Goal: Find specific page/section: Find specific page/section

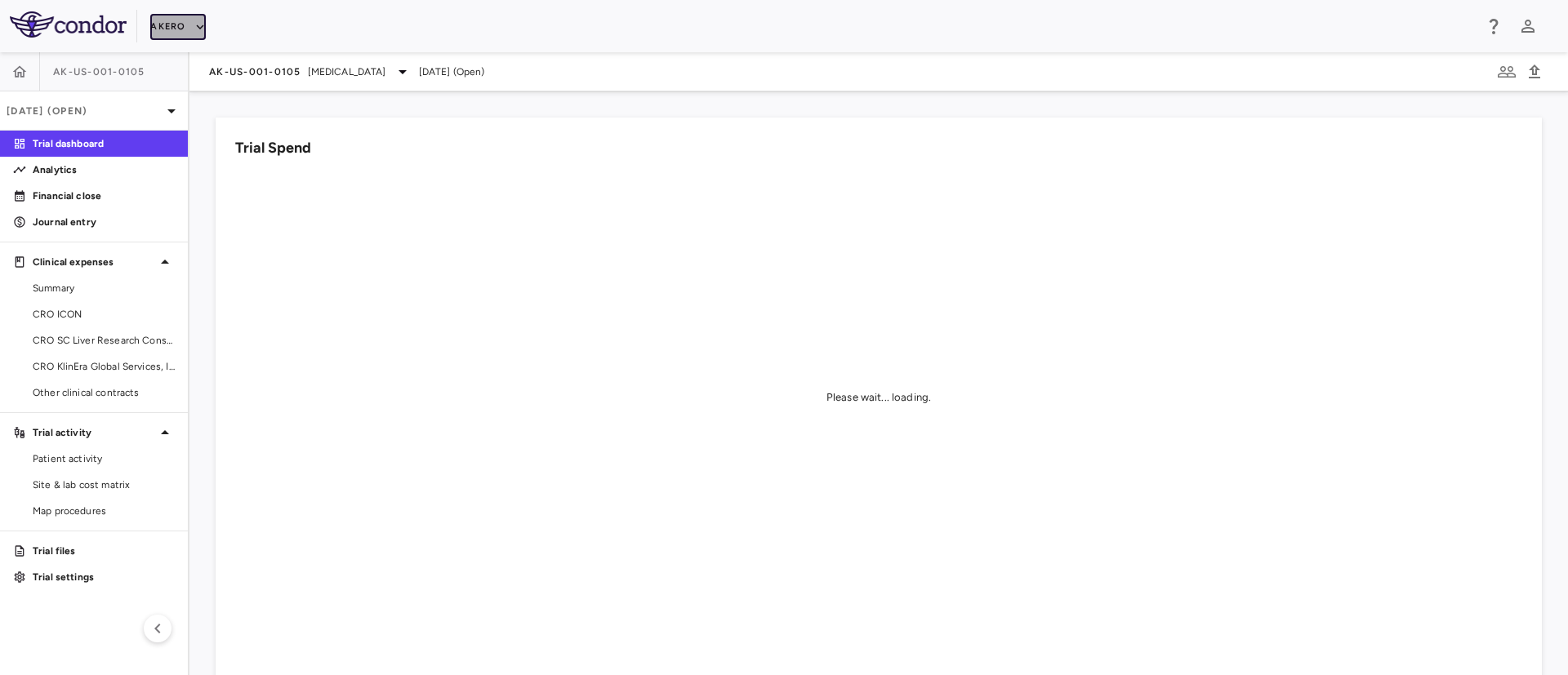
click at [188, 34] on button "Akero" at bounding box center [177, 27] width 55 height 27
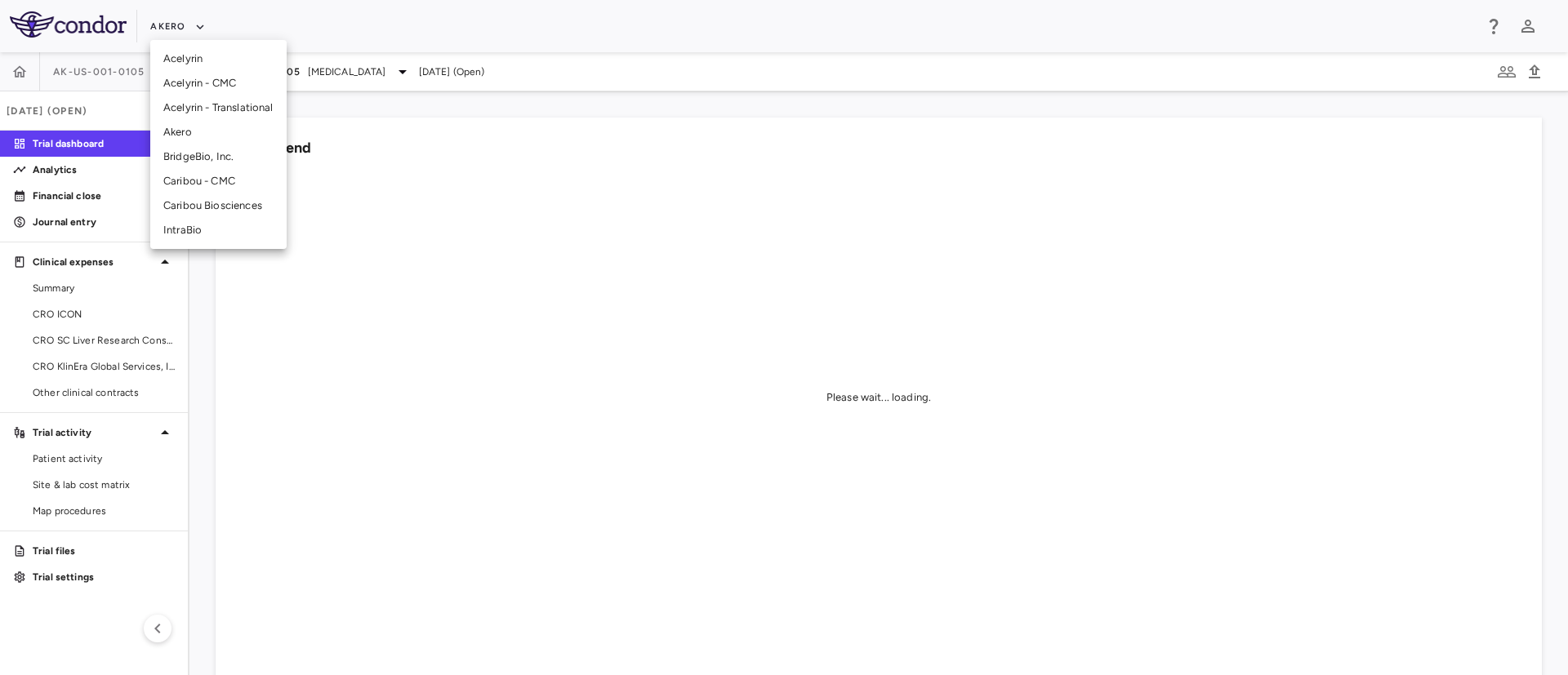
click at [177, 158] on li "BridgeBio, Inc." at bounding box center [218, 157] width 136 height 25
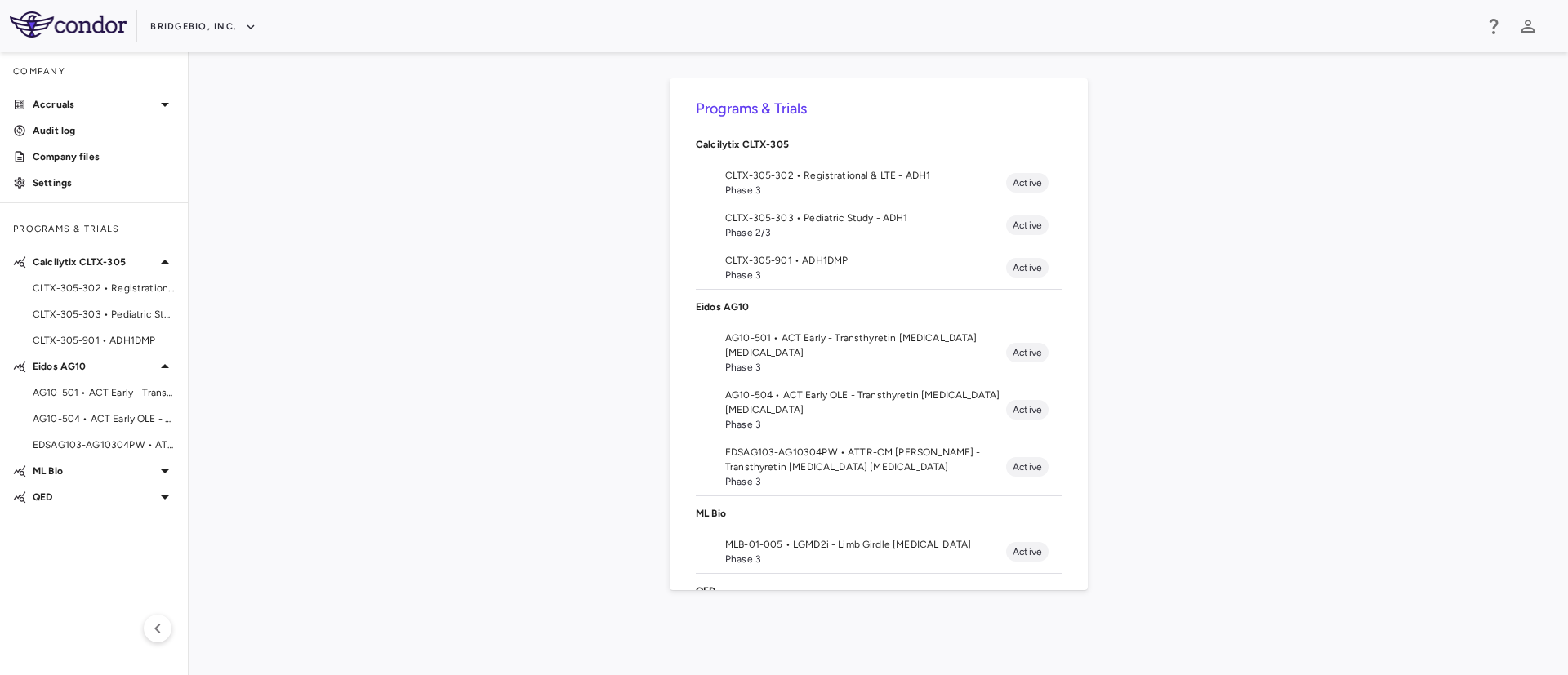
scroll to position [305, 0]
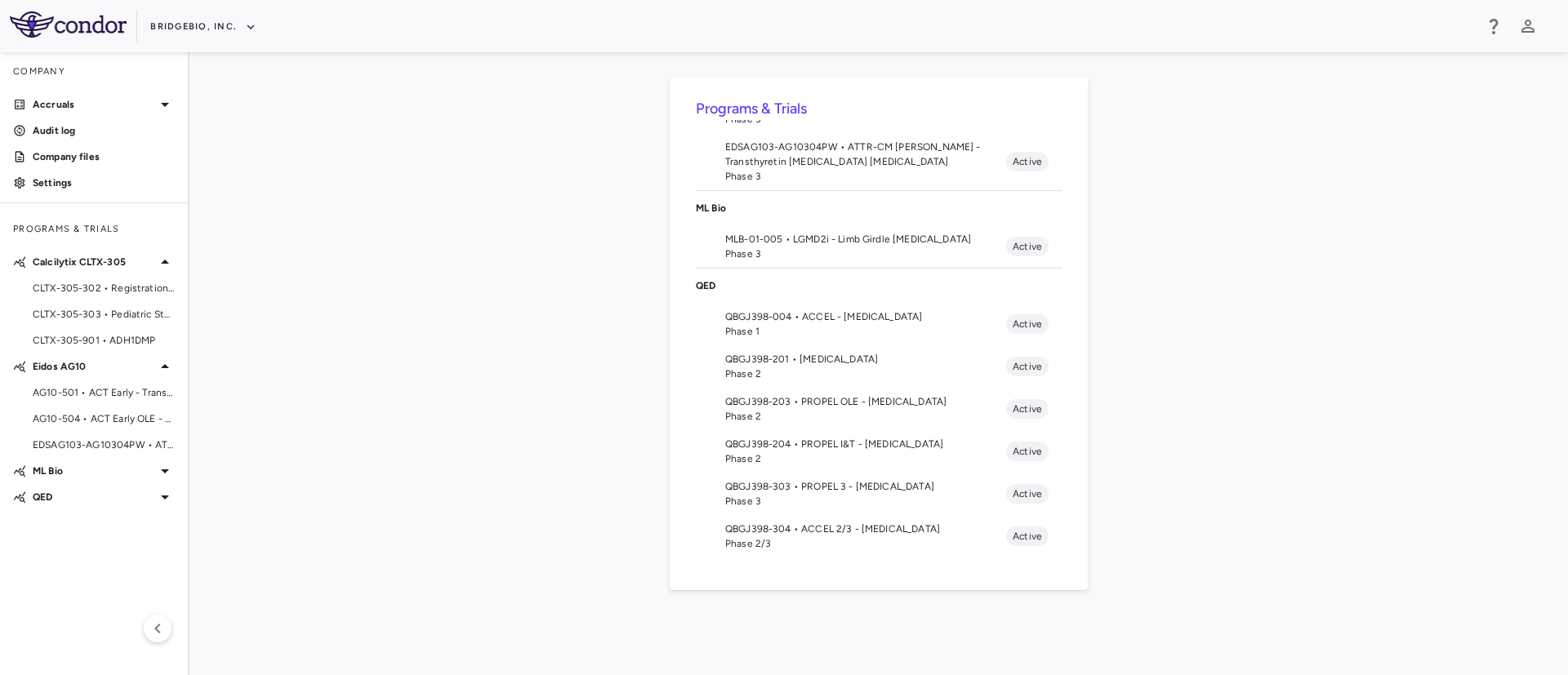
drag, startPoint x: 811, startPoint y: 366, endPoint x: 619, endPoint y: 324, distance: 196.5
click at [619, 324] on div "Programs & Trials Calcilytix CLTX-305 CLTX-305-302 • Registrational & LTE - ADH…" at bounding box center [878, 364] width 1326 height 571
drag, startPoint x: 73, startPoint y: 305, endPoint x: 611, endPoint y: 255, distance: 540.3
click at [611, 255] on div "Programs & Trials Calcilytix CLTX-305 CLTX-305-302 • Registrational & LTE - ADH…" at bounding box center [878, 364] width 1326 height 571
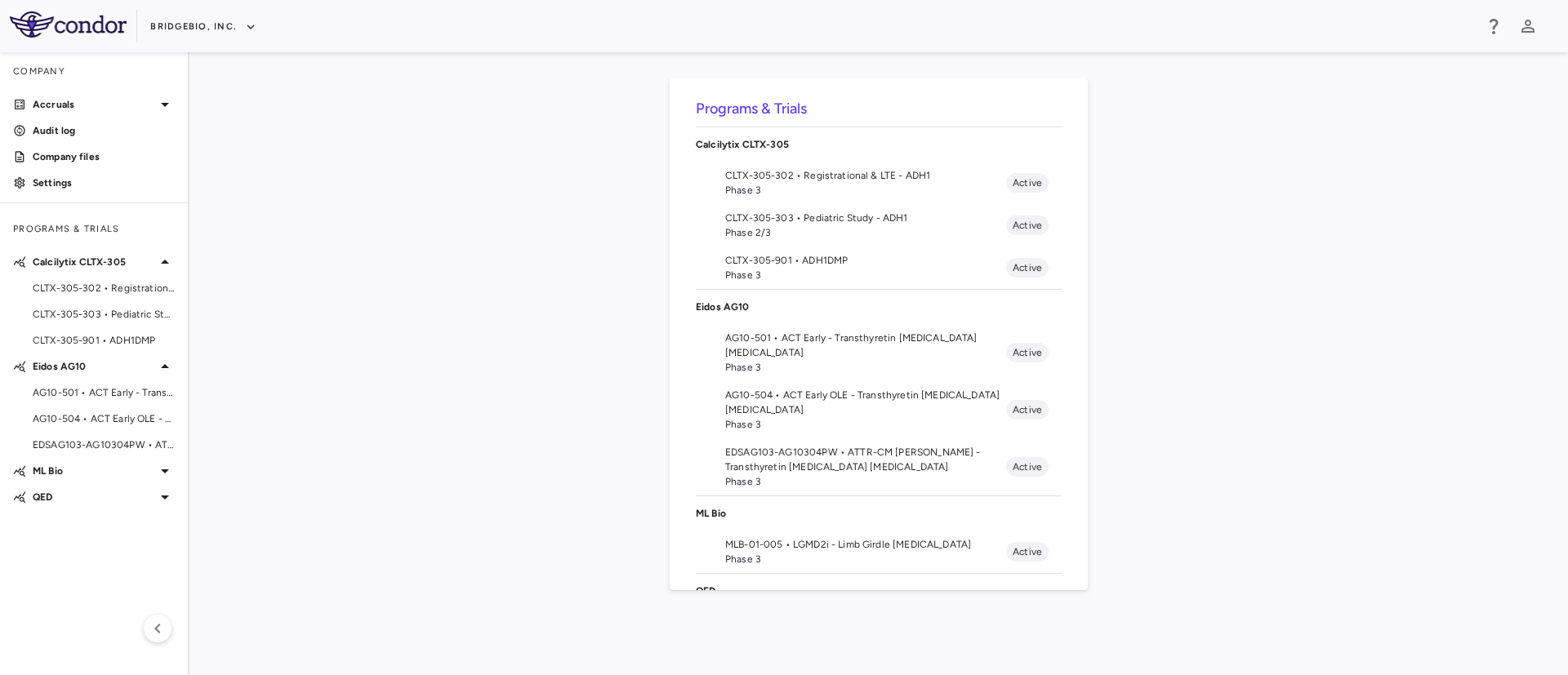
drag, startPoint x: 765, startPoint y: 205, endPoint x: 524, endPoint y: 225, distance: 241.8
click at [524, 225] on div "Programs & Trials Calcilytix CLTX-305 CLTX-305-302 • Registrational & LTE - ADH…" at bounding box center [878, 364] width 1326 height 571
drag, startPoint x: 771, startPoint y: 188, endPoint x: 706, endPoint y: 177, distance: 65.9
click at [706, 177] on li "CLTX-305-302 • Registrational & LTE - ADH1 Phase 3 Active" at bounding box center [878, 182] width 366 height 42
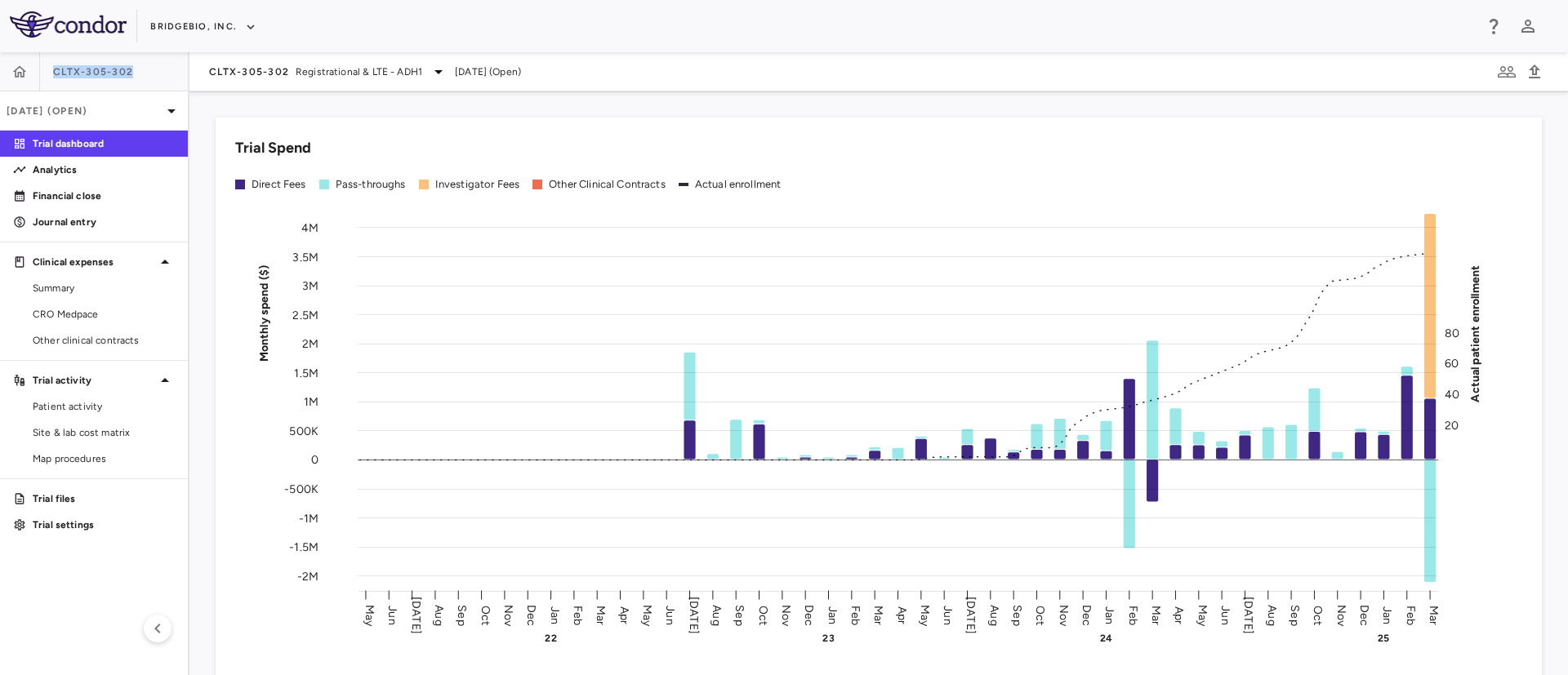
drag, startPoint x: 138, startPoint y: 70, endPoint x: 47, endPoint y: 81, distance: 91.7
click at [47, 81] on div "CLTX-305-302" at bounding box center [94, 71] width 188 height 39
copy span "CLTX-305-302"
click at [22, 68] on icon "button" at bounding box center [20, 71] width 14 height 12
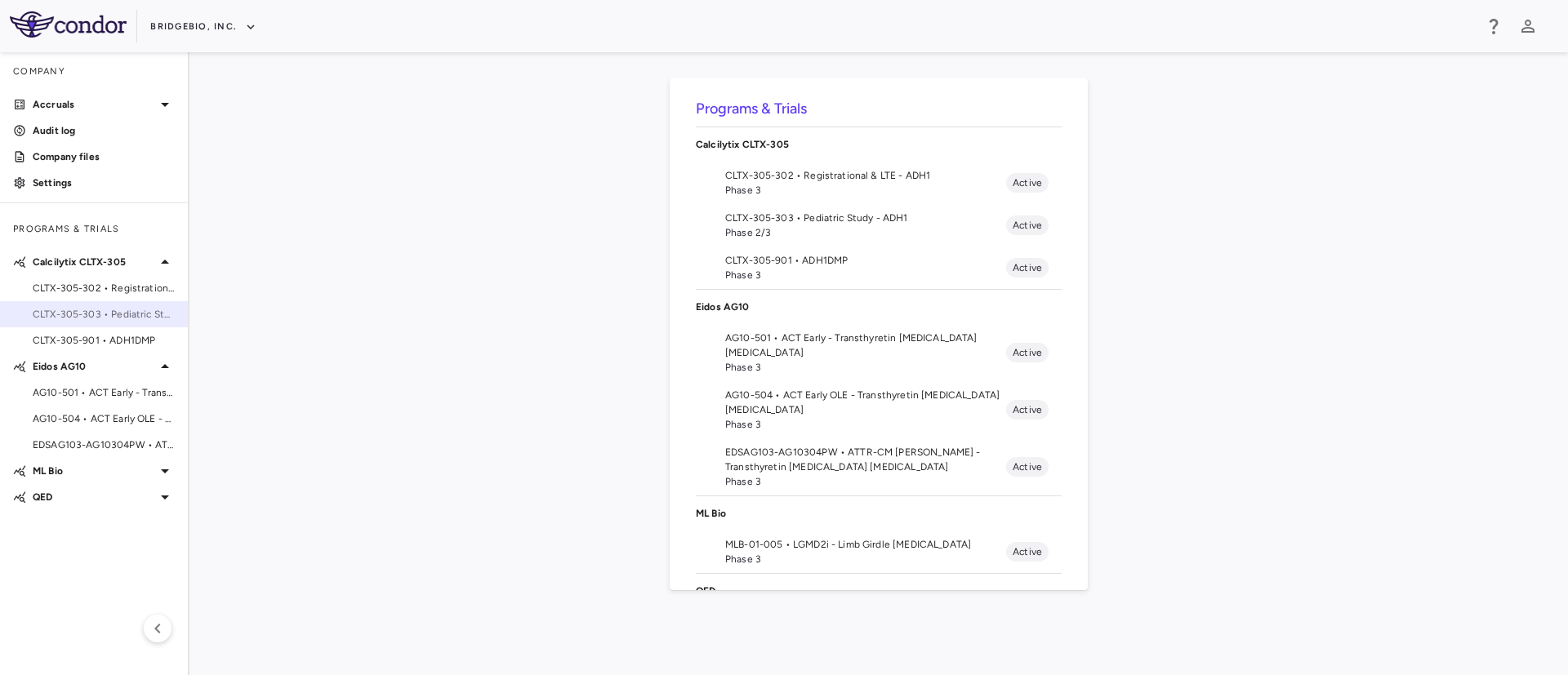
click at [92, 315] on span "CLTX-305-303 • Pediatric Study - ADH1" at bounding box center [103, 314] width 142 height 15
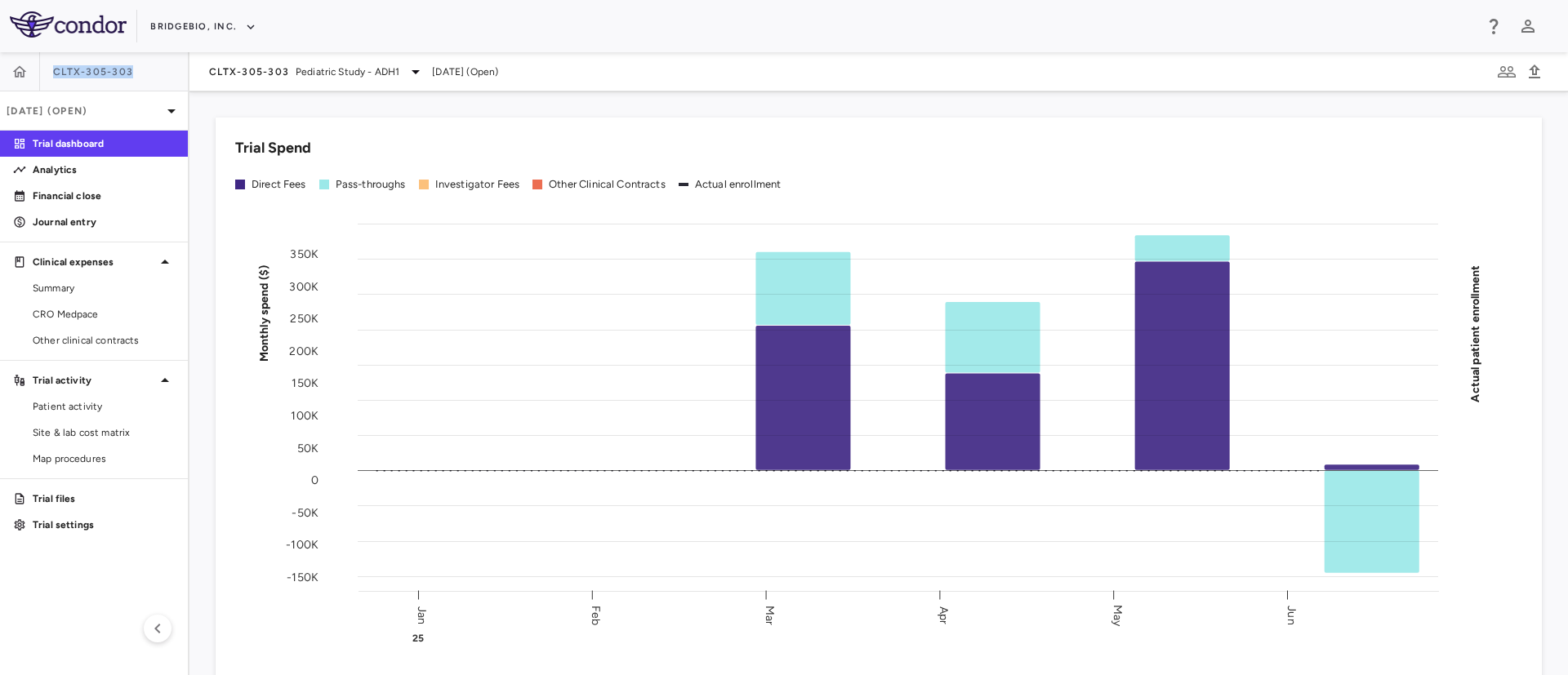
drag, startPoint x: 147, startPoint y: 75, endPoint x: 51, endPoint y: 80, distance: 96.1
click at [51, 80] on div "CLTX-305-303" at bounding box center [94, 71] width 188 height 39
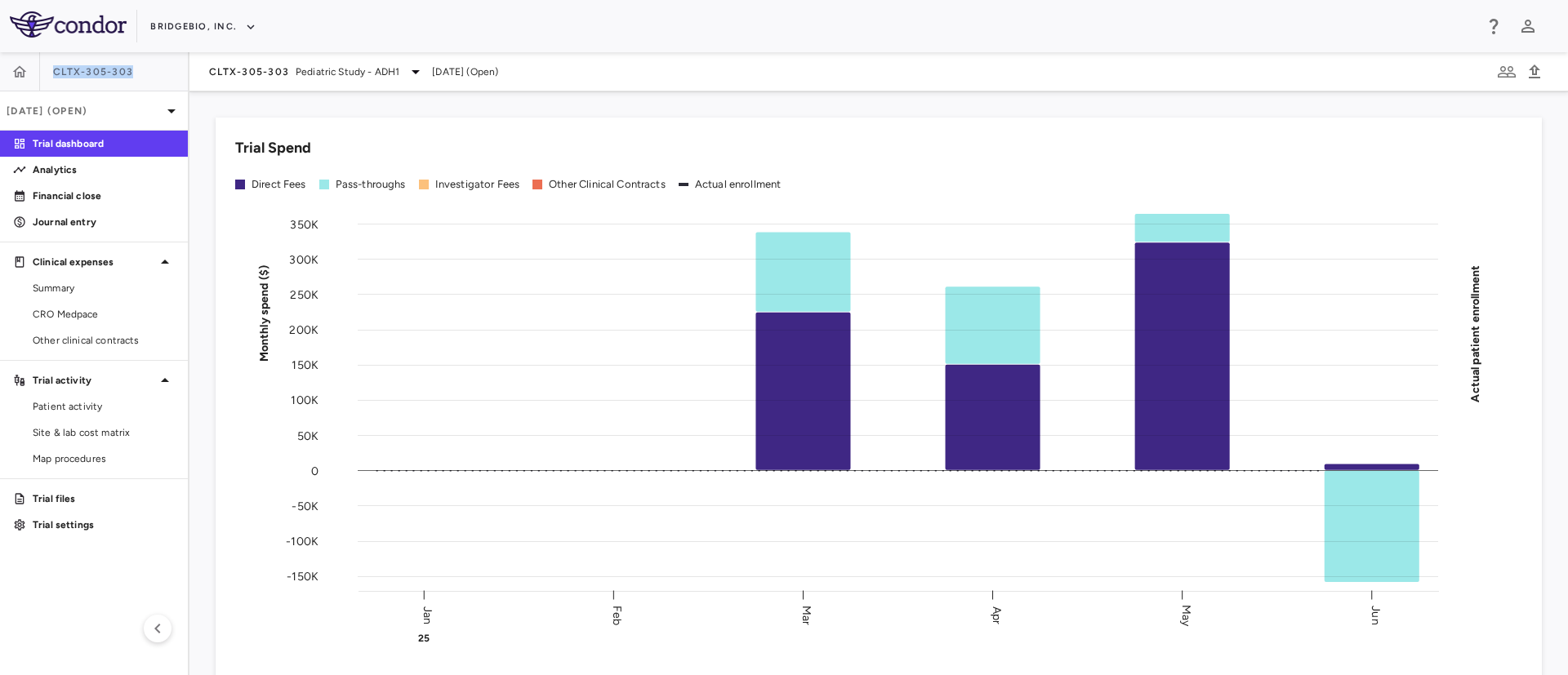
copy span "CLTX-305-303"
click at [27, 72] on icon "button" at bounding box center [20, 72] width 17 height 17
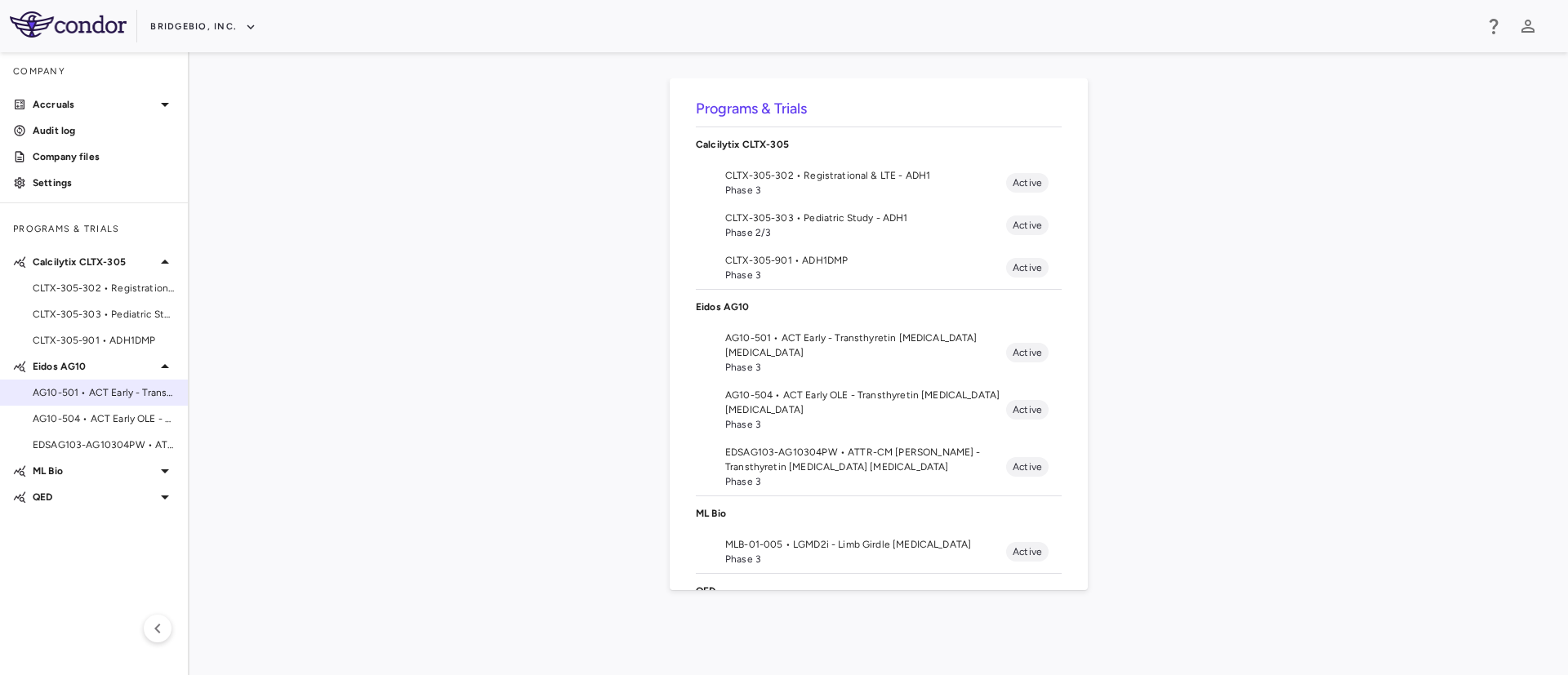
click at [84, 398] on span "AG10-501 • ACT Early - Transthyretin [MEDICAL_DATA] [MEDICAL_DATA]" at bounding box center [103, 393] width 142 height 15
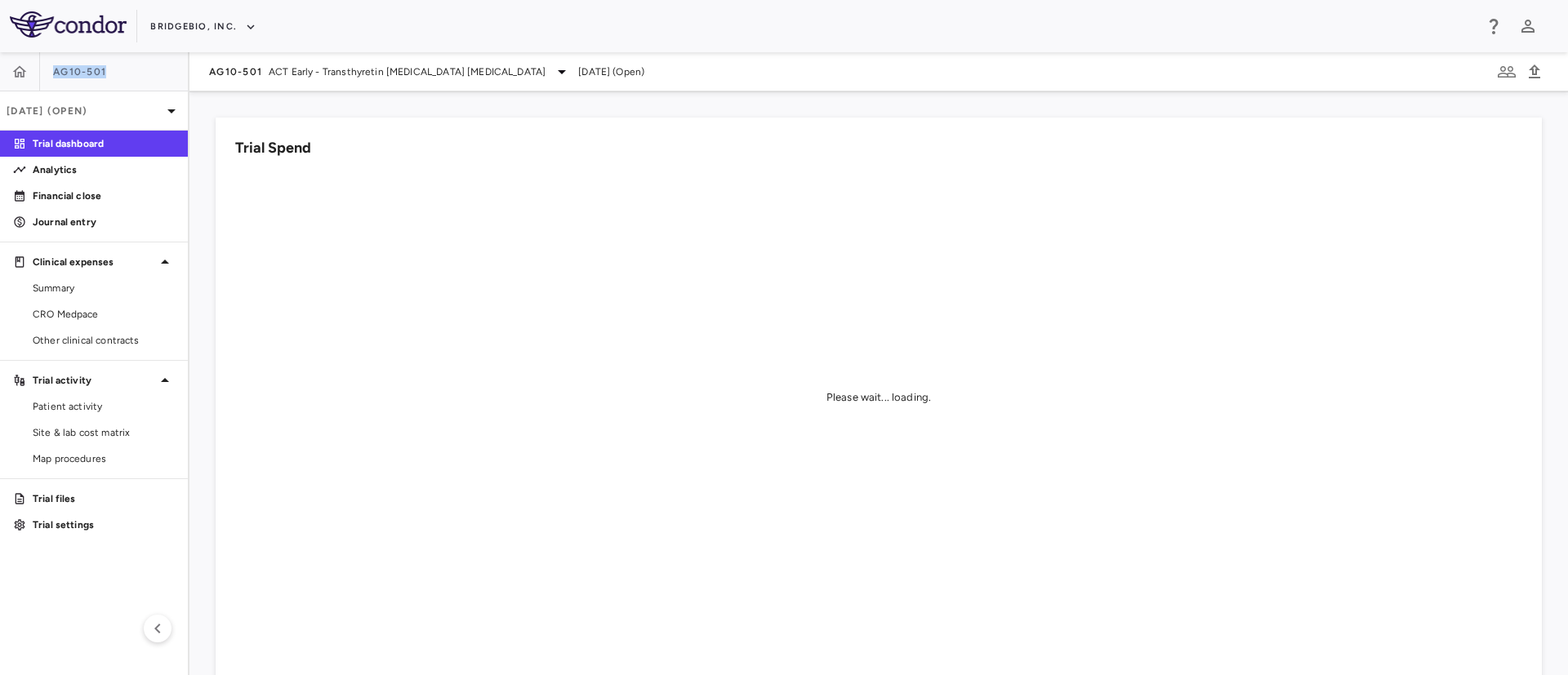
drag, startPoint x: 127, startPoint y: 72, endPoint x: 38, endPoint y: 74, distance: 89.0
click at [38, 74] on div "AG10-501" at bounding box center [94, 71] width 188 height 39
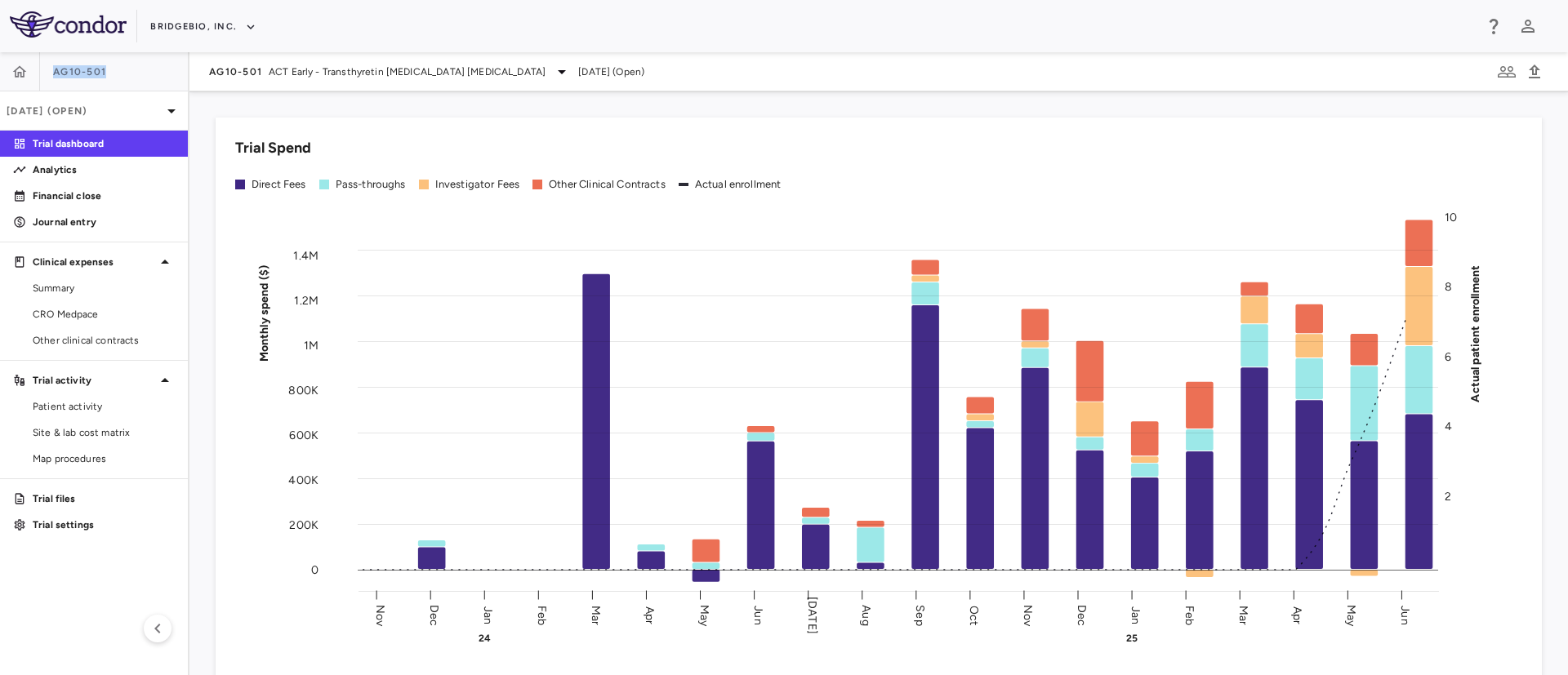
copy div "AG10-501"
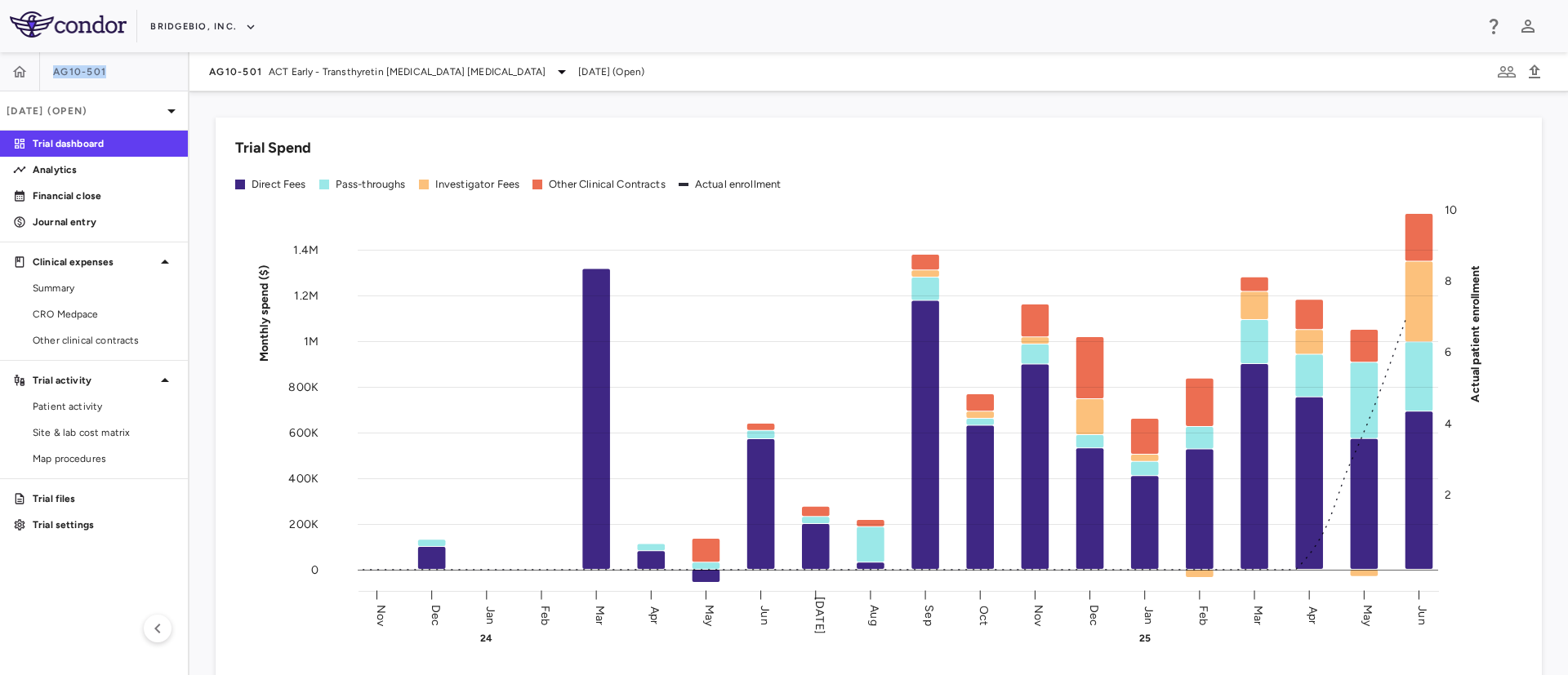
copy div "AG10-501"
click at [127, 56] on div "AG10-501" at bounding box center [94, 71] width 188 height 39
drag, startPoint x: 113, startPoint y: 70, endPoint x: 80, endPoint y: 82, distance: 35.1
click at [80, 82] on div "AG10-501" at bounding box center [94, 71] width 188 height 39
click at [109, 68] on div "AG10-501" at bounding box center [94, 71] width 188 height 39
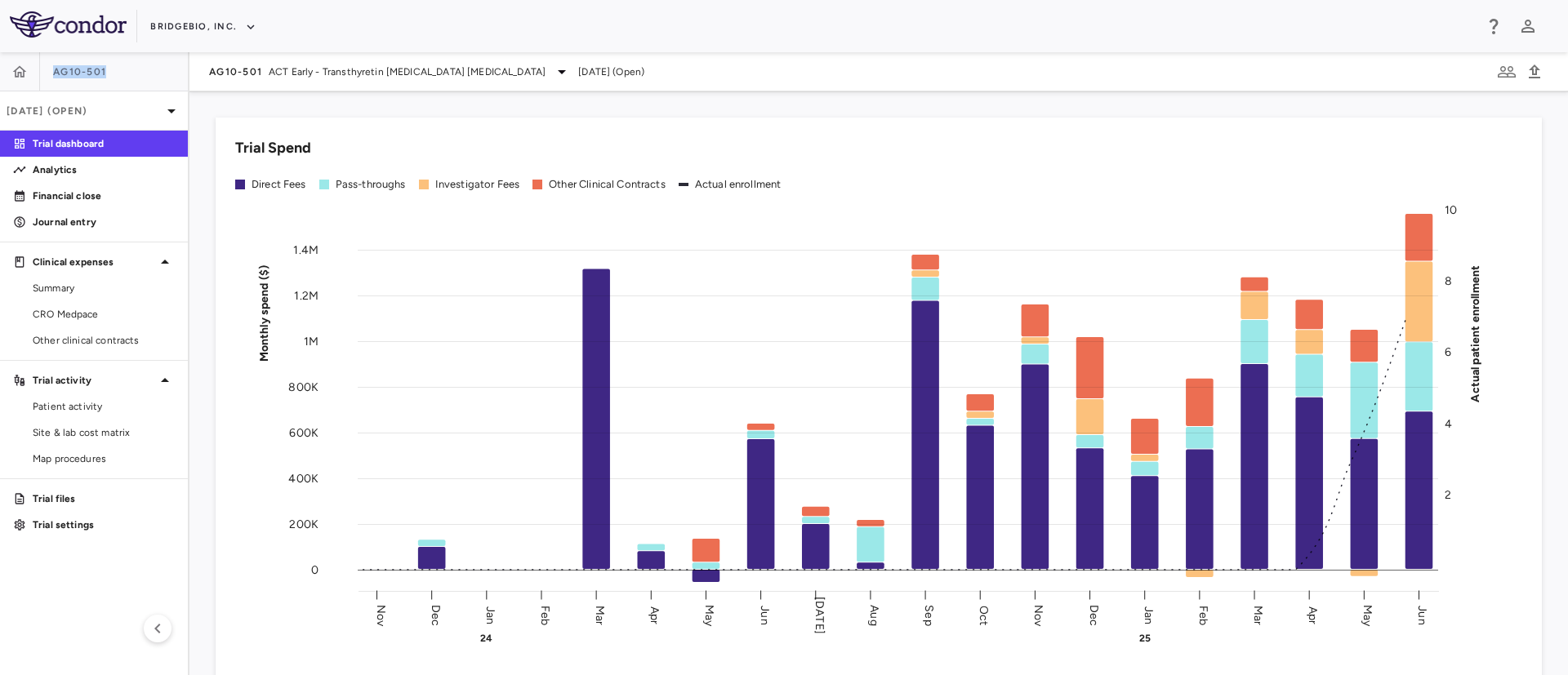
drag, startPoint x: 109, startPoint y: 70, endPoint x: 53, endPoint y: 80, distance: 56.9
click at [53, 80] on div "AG10-501" at bounding box center [94, 71] width 188 height 39
copy span "AG10-501"
click at [16, 73] on icon "button" at bounding box center [20, 71] width 14 height 12
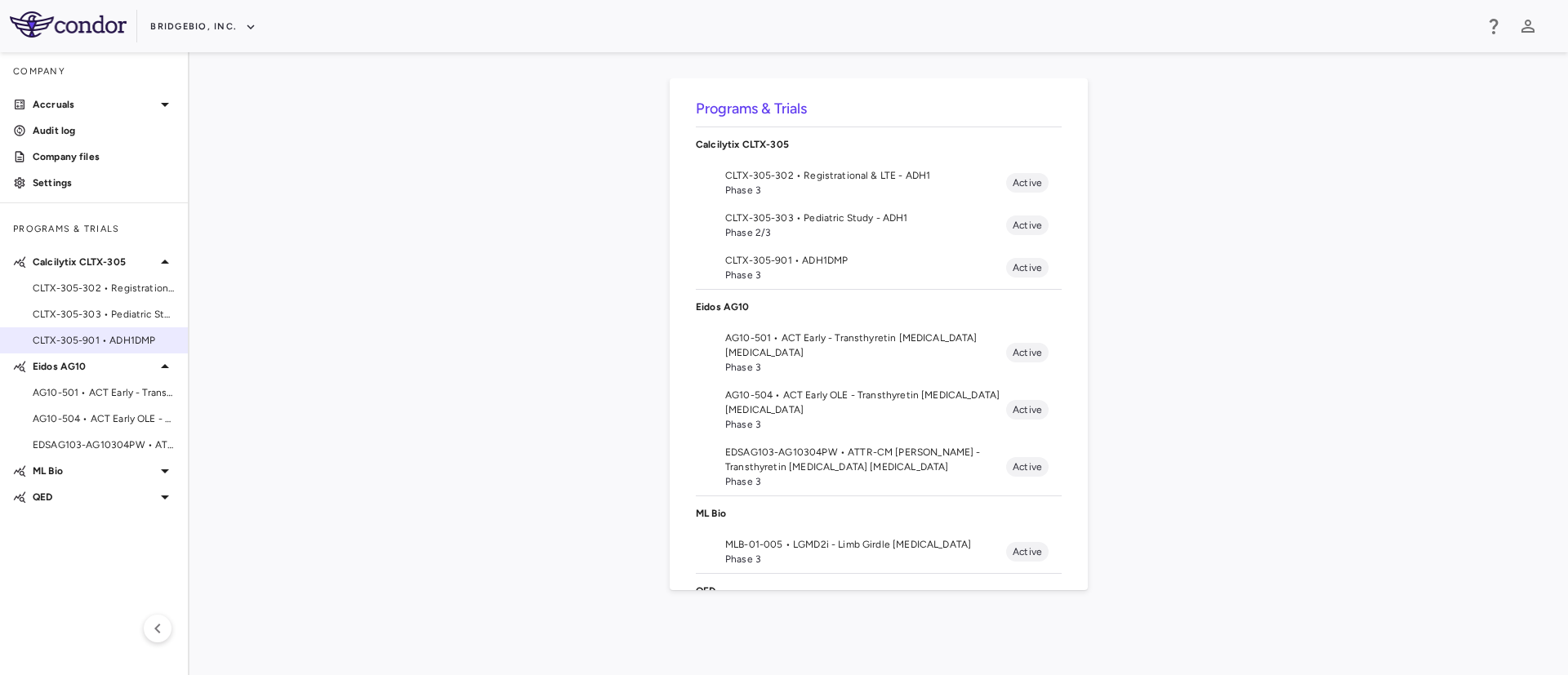
click at [97, 347] on span "CLTX-305-901 • ADH1DMP" at bounding box center [103, 341] width 142 height 15
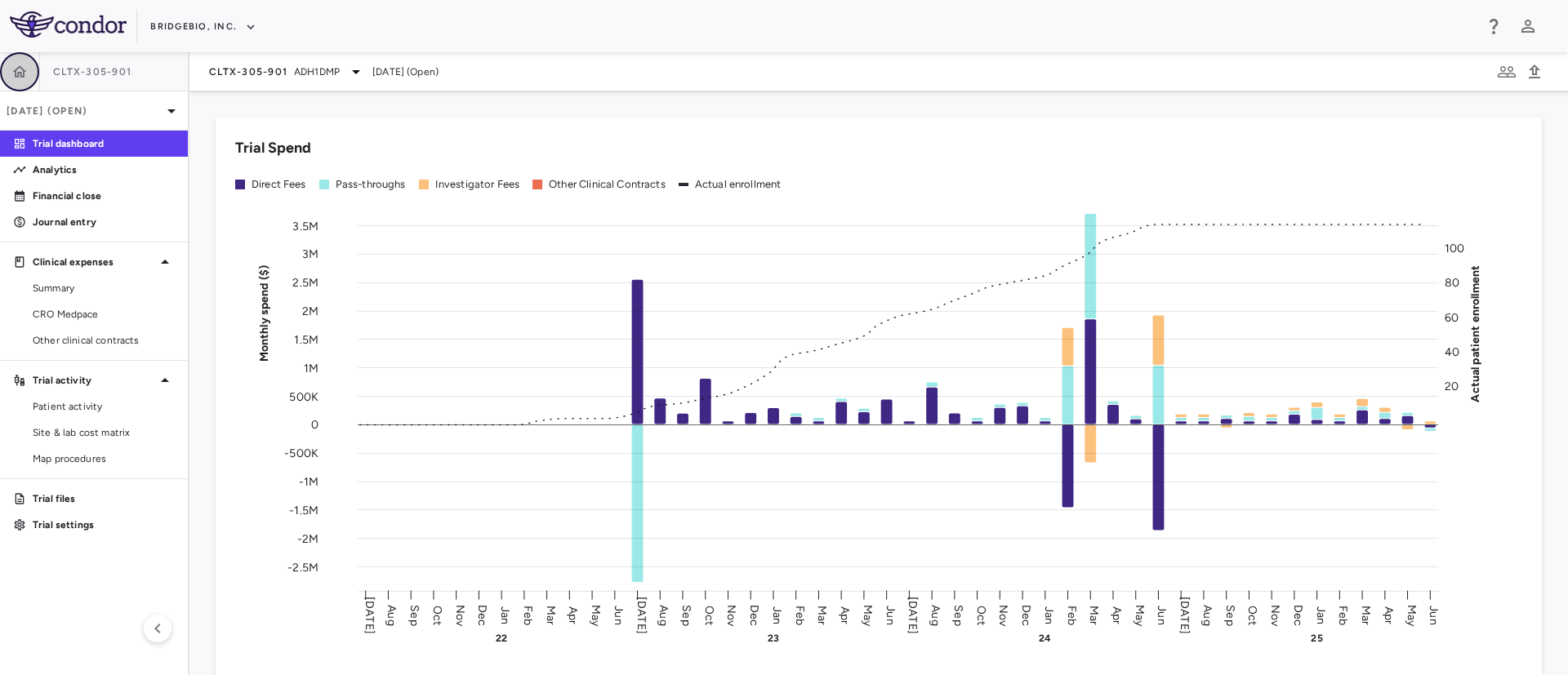
click at [21, 67] on icon "button" at bounding box center [20, 71] width 14 height 12
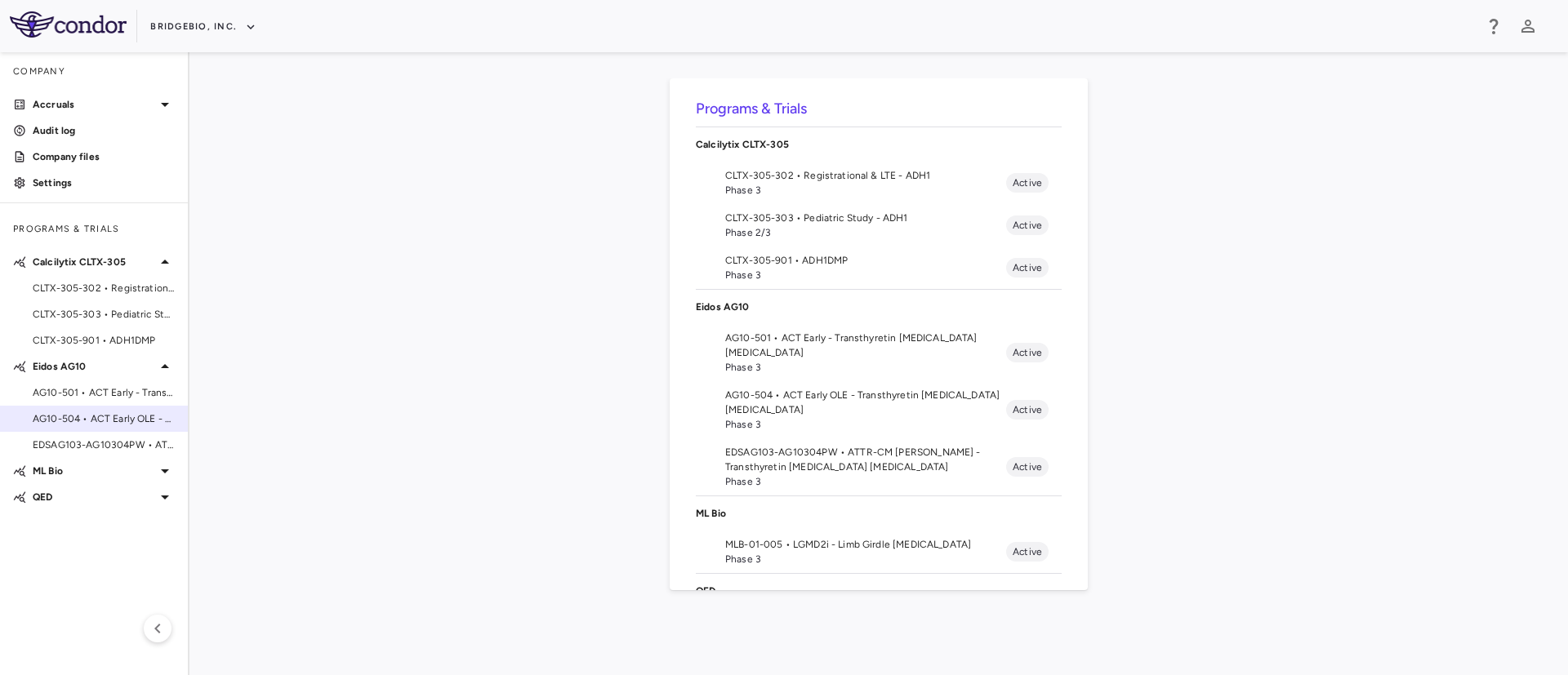
click at [82, 420] on span "AG10-504 • ACT Early OLE - Transthyretin [MEDICAL_DATA] [MEDICAL_DATA]" at bounding box center [103, 419] width 142 height 15
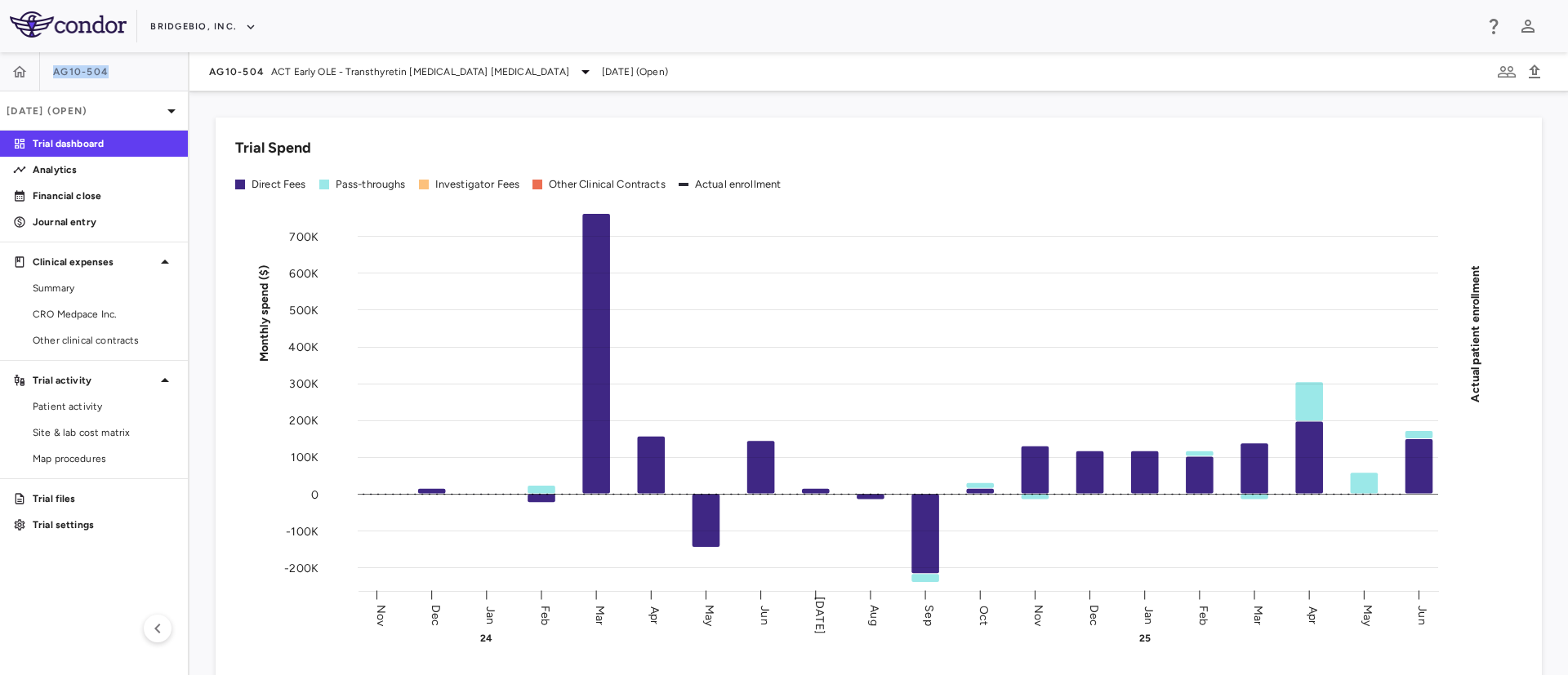
drag, startPoint x: 116, startPoint y: 71, endPoint x: 53, endPoint y: 76, distance: 63.2
click at [53, 76] on div "AG10-504" at bounding box center [94, 71] width 188 height 39
copy span "AG10-504"
click at [20, 66] on icon "button" at bounding box center [20, 71] width 14 height 12
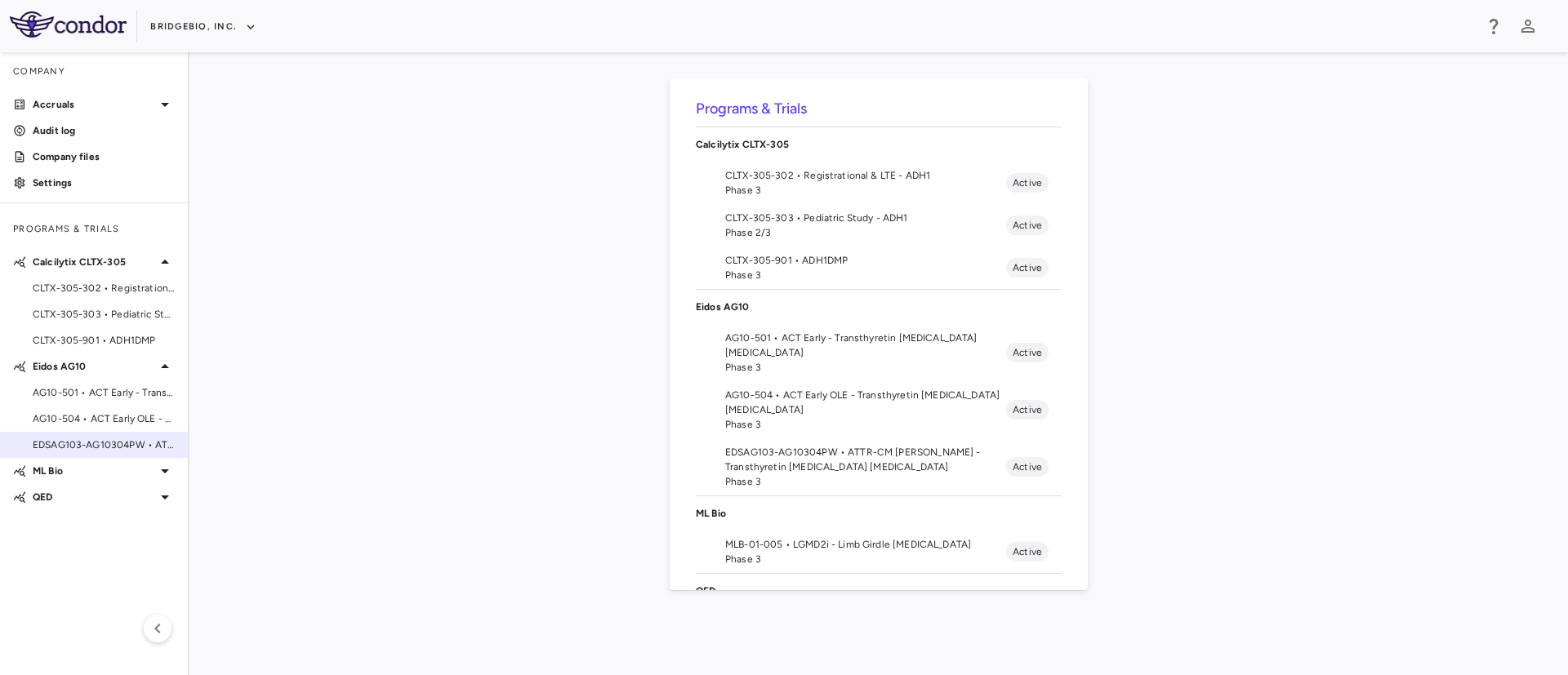
click at [100, 445] on span "EDSAG103-AG10304PW • ATTR-CM [PERSON_NAME] - Transthyretin [MEDICAL_DATA] [MEDI…" at bounding box center [103, 445] width 142 height 15
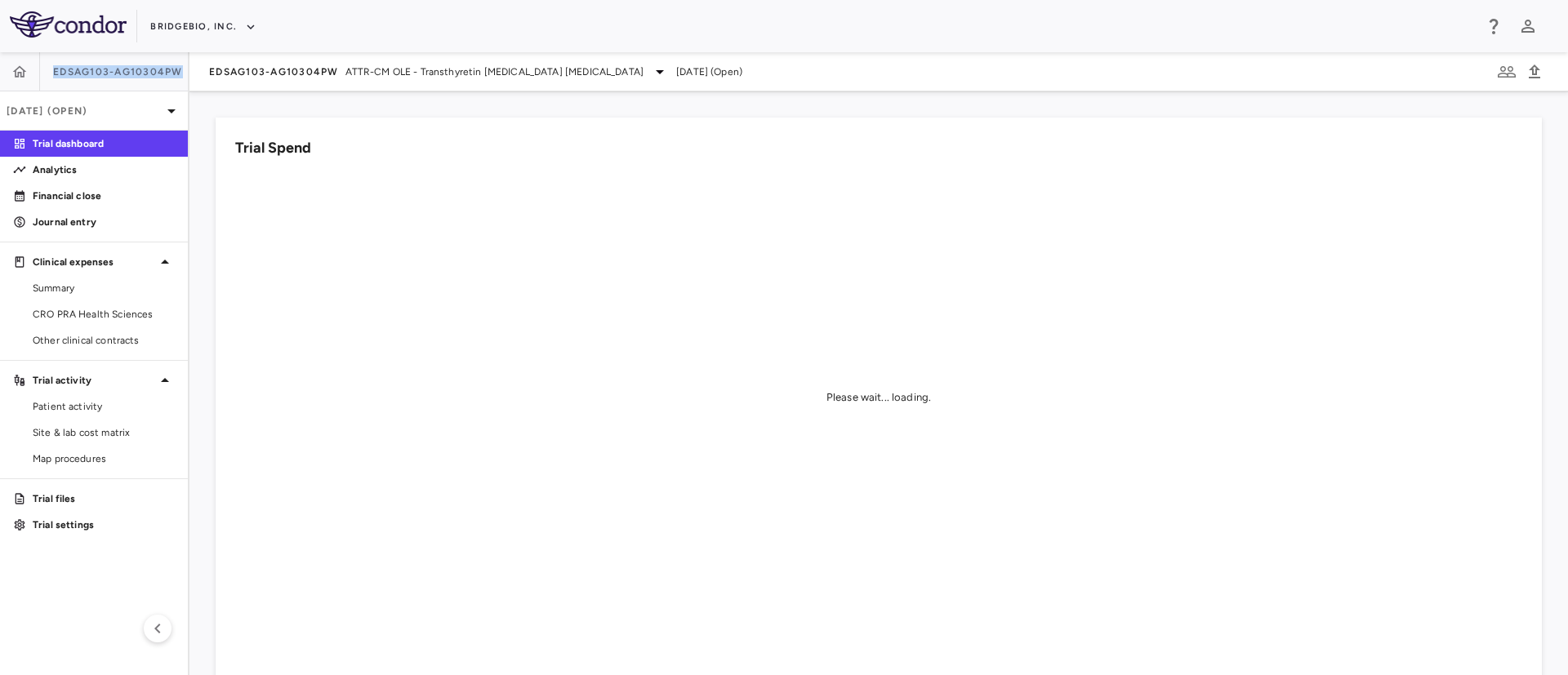
drag, startPoint x: 182, startPoint y: 71, endPoint x: 52, endPoint y: 84, distance: 130.6
click at [52, 84] on div "EDSAG103-AG10304PW" at bounding box center [94, 71] width 188 height 39
copy span "EDSAG103-AG10304PW"
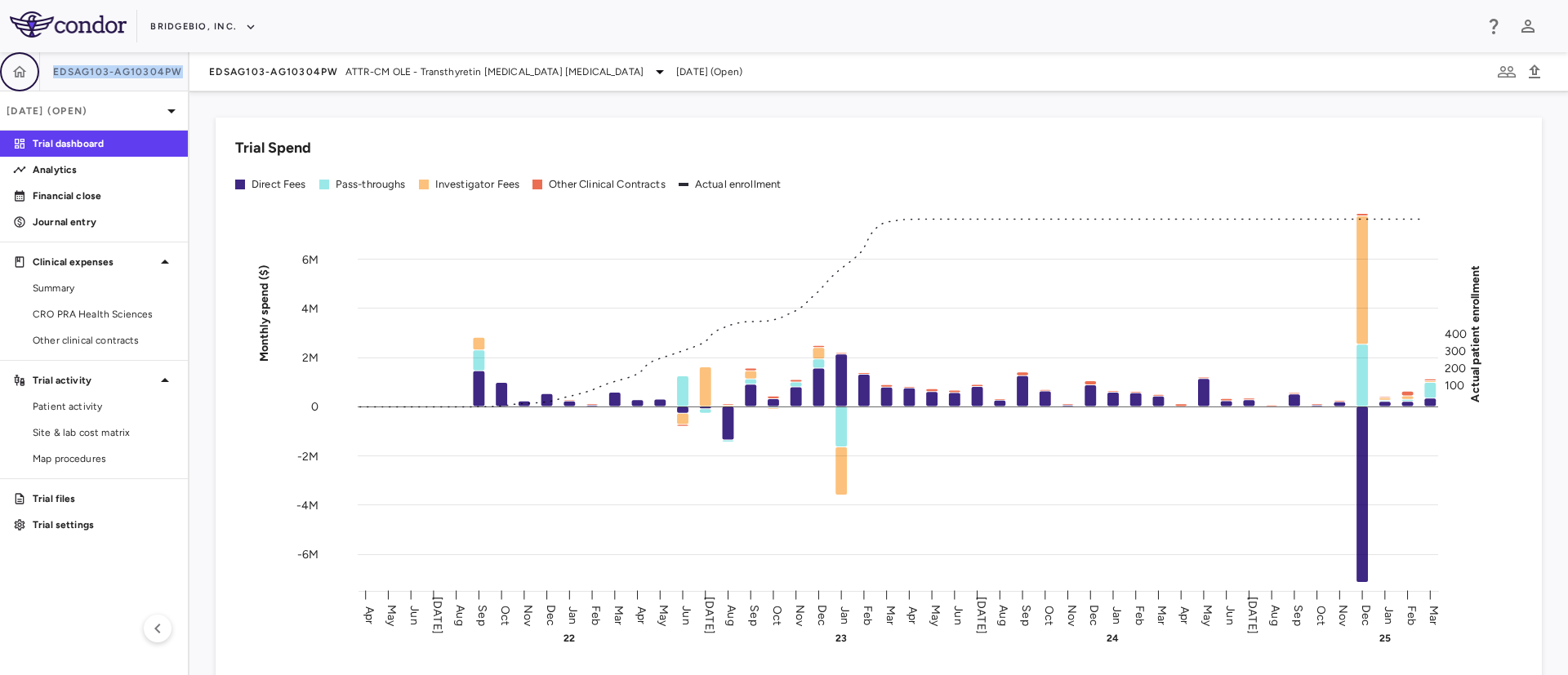
click at [18, 68] on icon "button" at bounding box center [20, 71] width 14 height 12
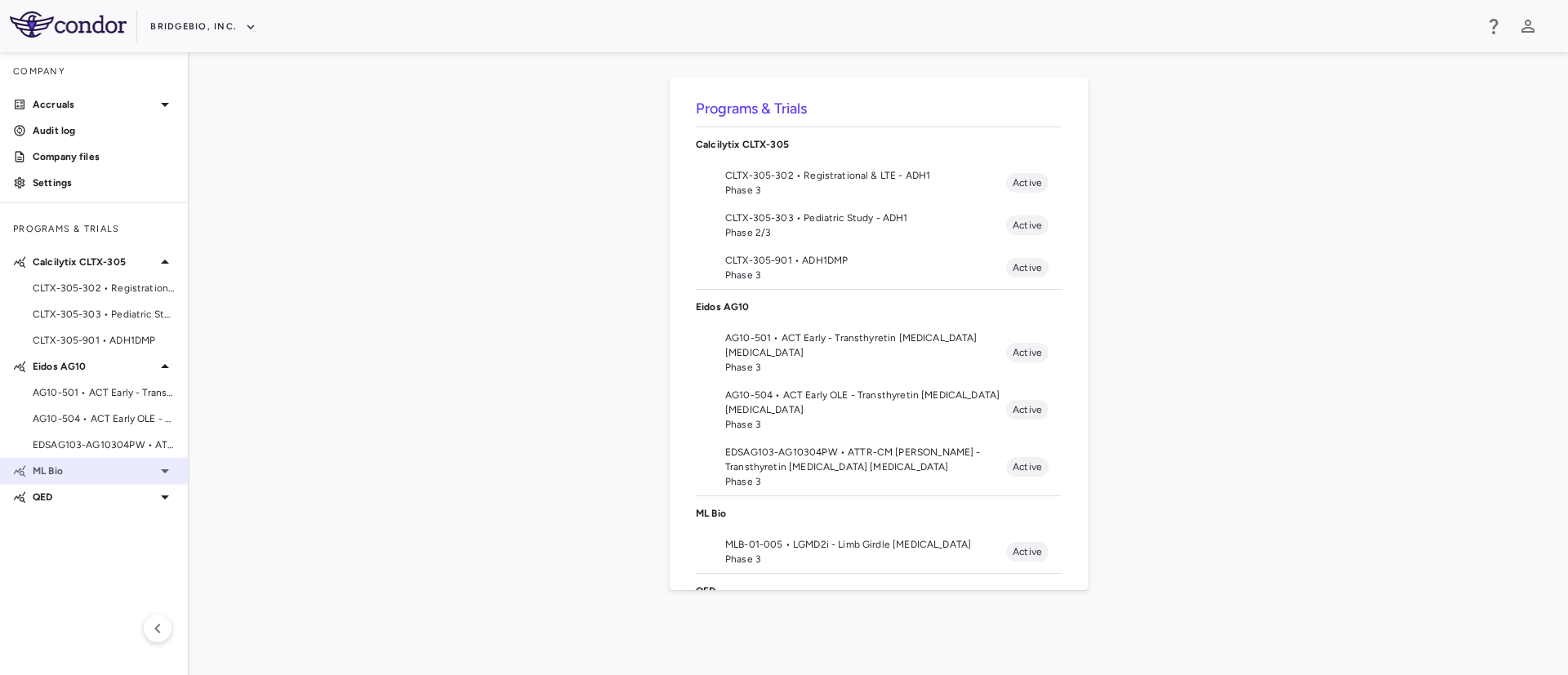
click at [95, 471] on p "ML Bio" at bounding box center [94, 471] width 123 height 15
click at [134, 502] on span "MLB-01-005 • LGMD2i - Limb Girdle [MEDICAL_DATA]" at bounding box center [103, 498] width 142 height 15
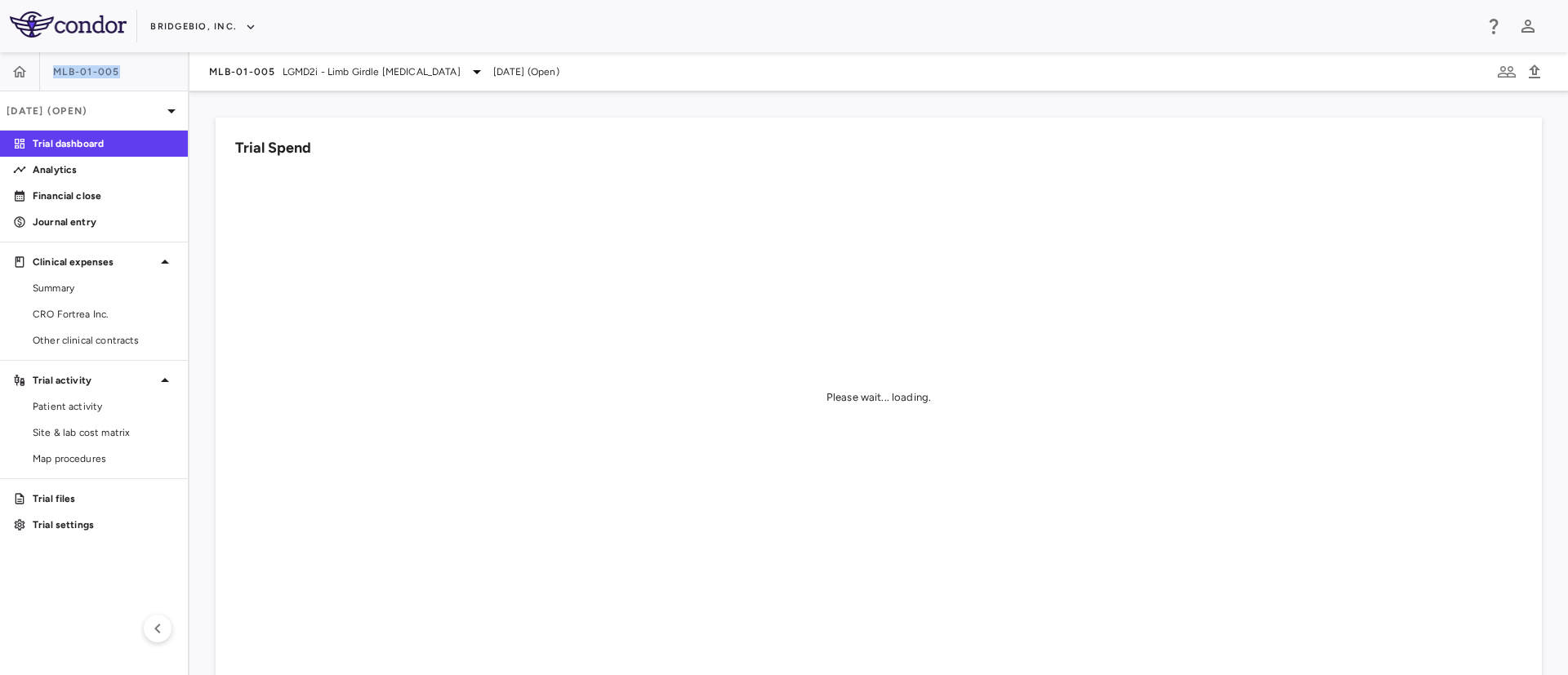
drag, startPoint x: 132, startPoint y: 73, endPoint x: 41, endPoint y: 80, distance: 91.3
click at [41, 80] on div "MLB-01-005" at bounding box center [94, 71] width 188 height 39
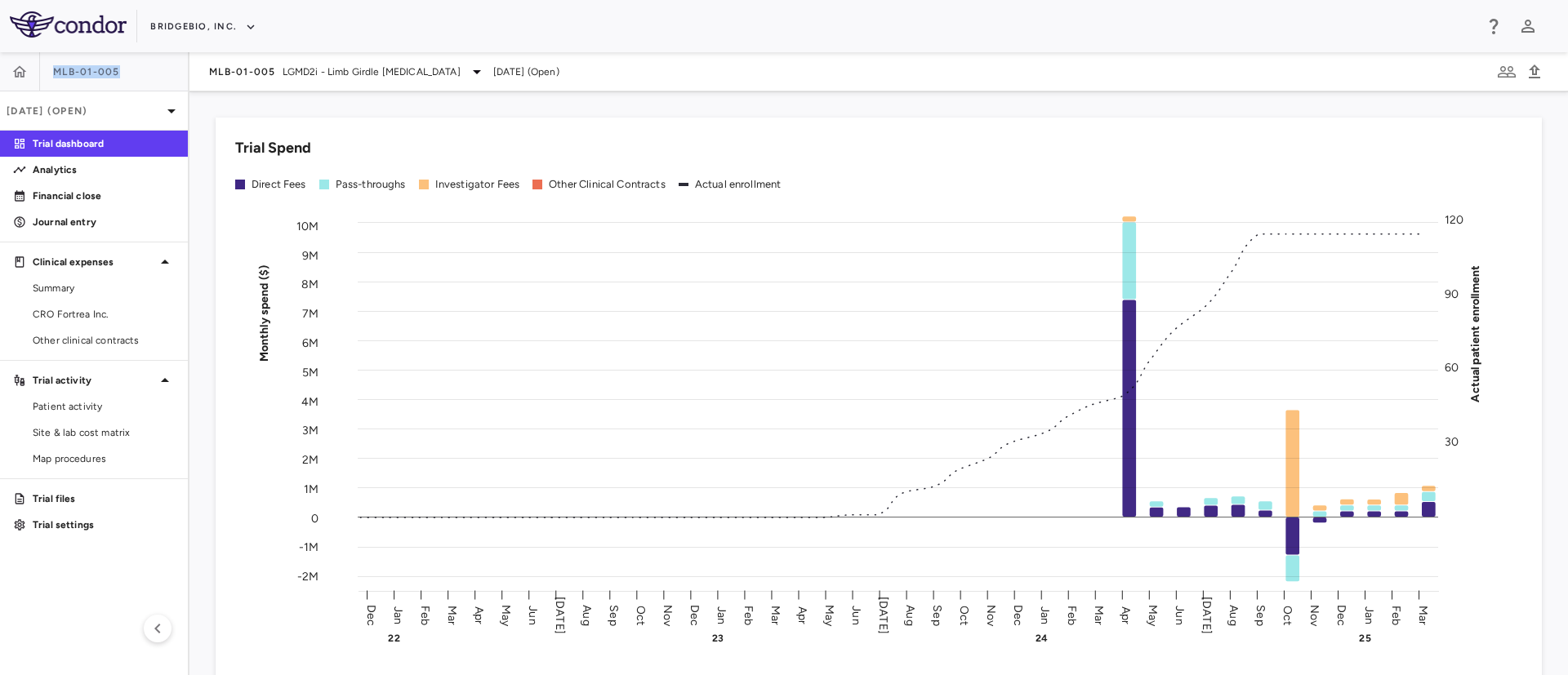
copy div "MLB-01-005"
click at [143, 73] on div "MLB-01-005" at bounding box center [94, 71] width 188 height 39
drag, startPoint x: 124, startPoint y: 67, endPoint x: 51, endPoint y: 80, distance: 74.1
click at [51, 80] on div "MLB-01-005" at bounding box center [94, 71] width 188 height 39
copy span "MLB-01-005"
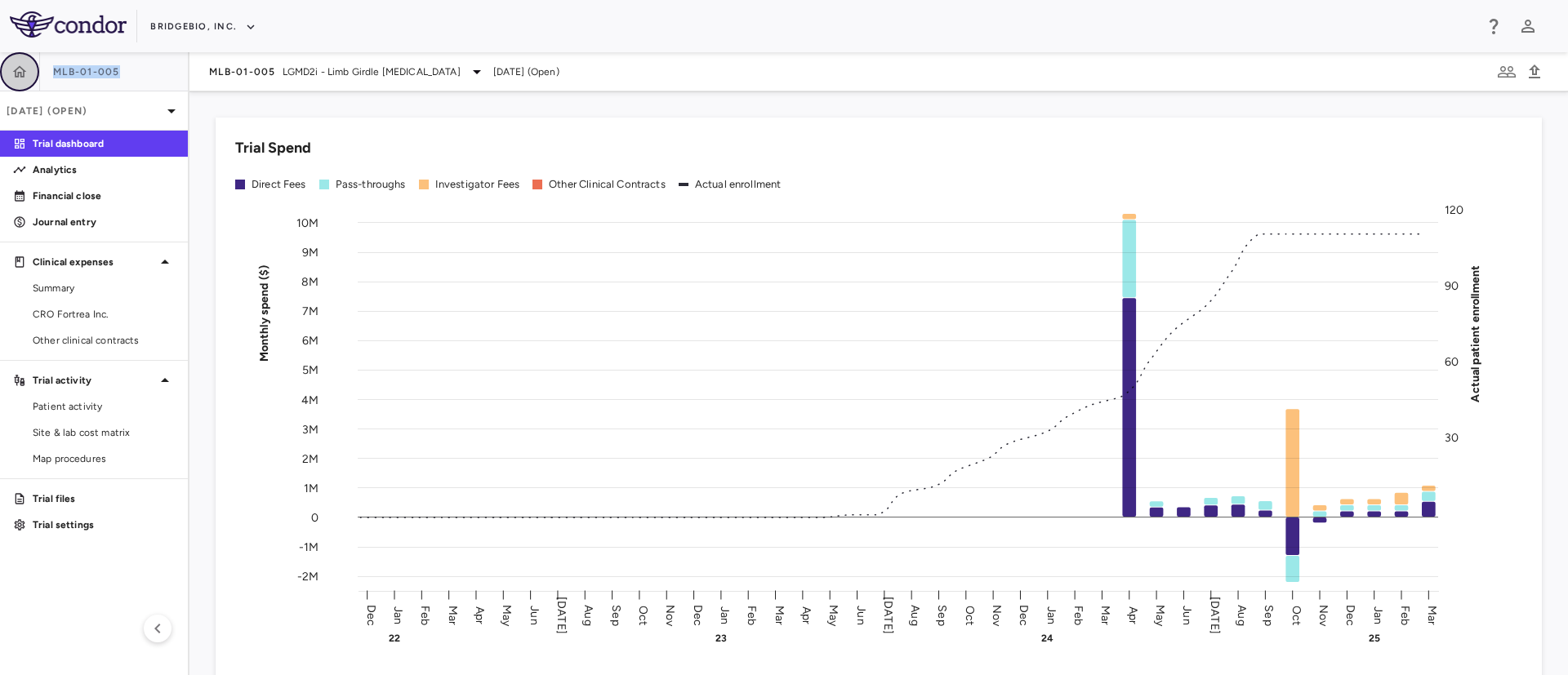
click at [22, 75] on icon "button" at bounding box center [20, 71] width 14 height 12
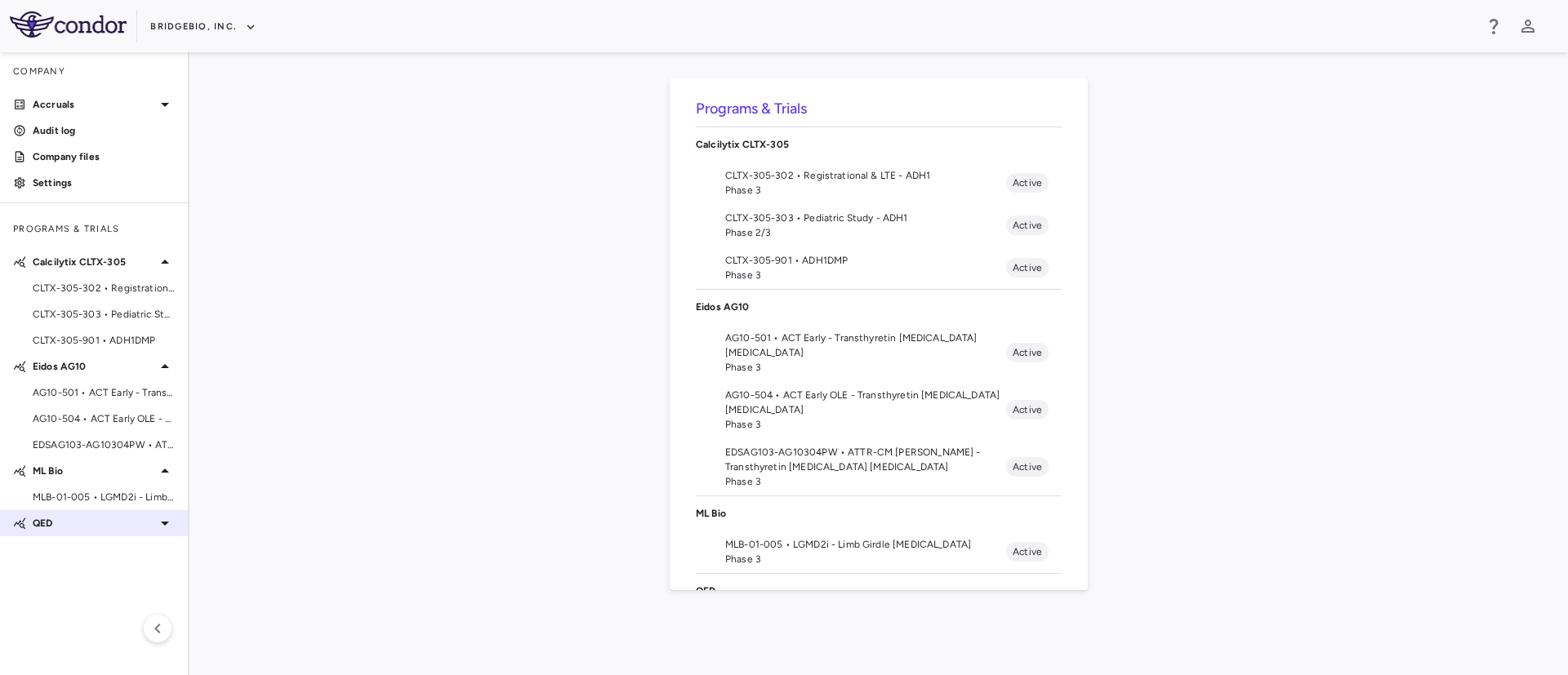
click at [102, 527] on p "QED" at bounding box center [94, 523] width 123 height 15
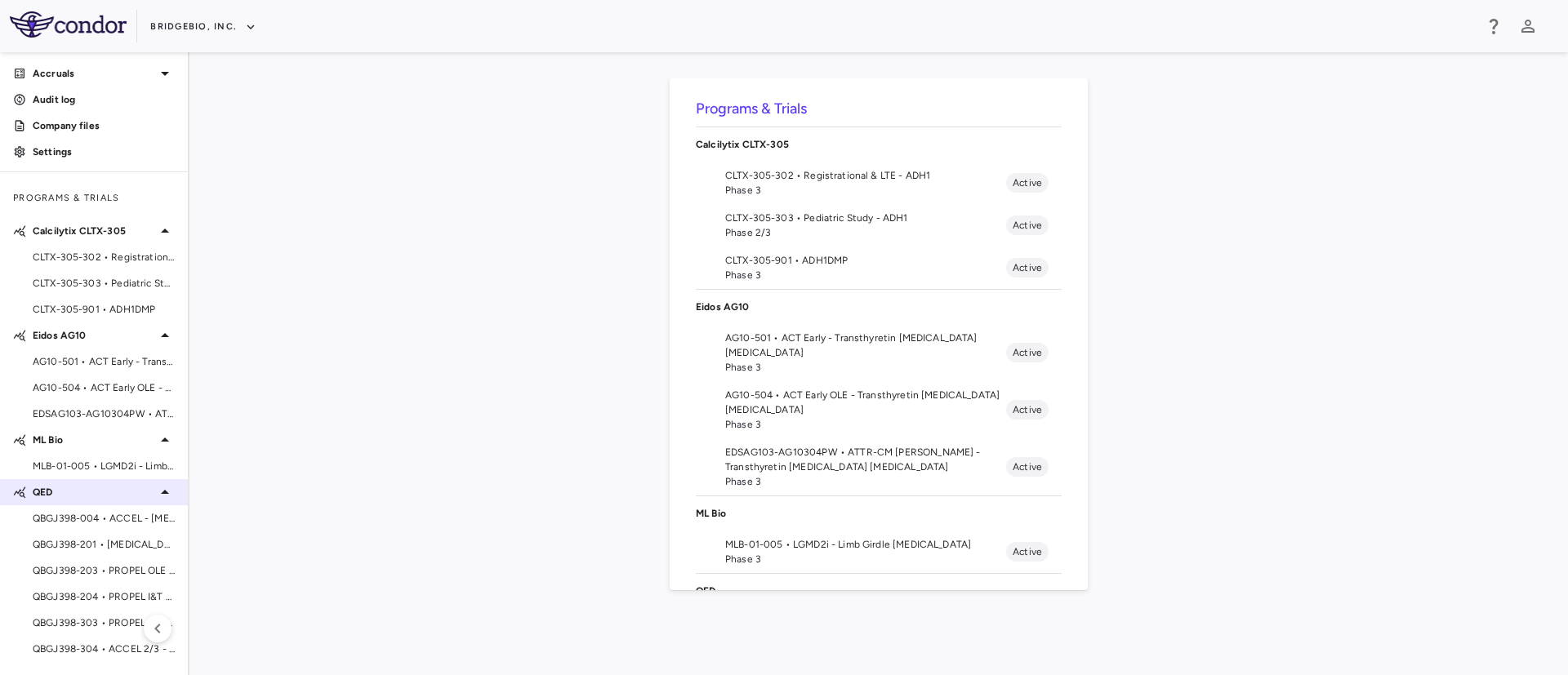
scroll to position [30, 0]
drag, startPoint x: 112, startPoint y: 515, endPoint x: 76, endPoint y: 521, distance: 36.5
click at [76, 521] on span "QBGJ398-004 • ACCEL - [MEDICAL_DATA]" at bounding box center [103, 519] width 142 height 15
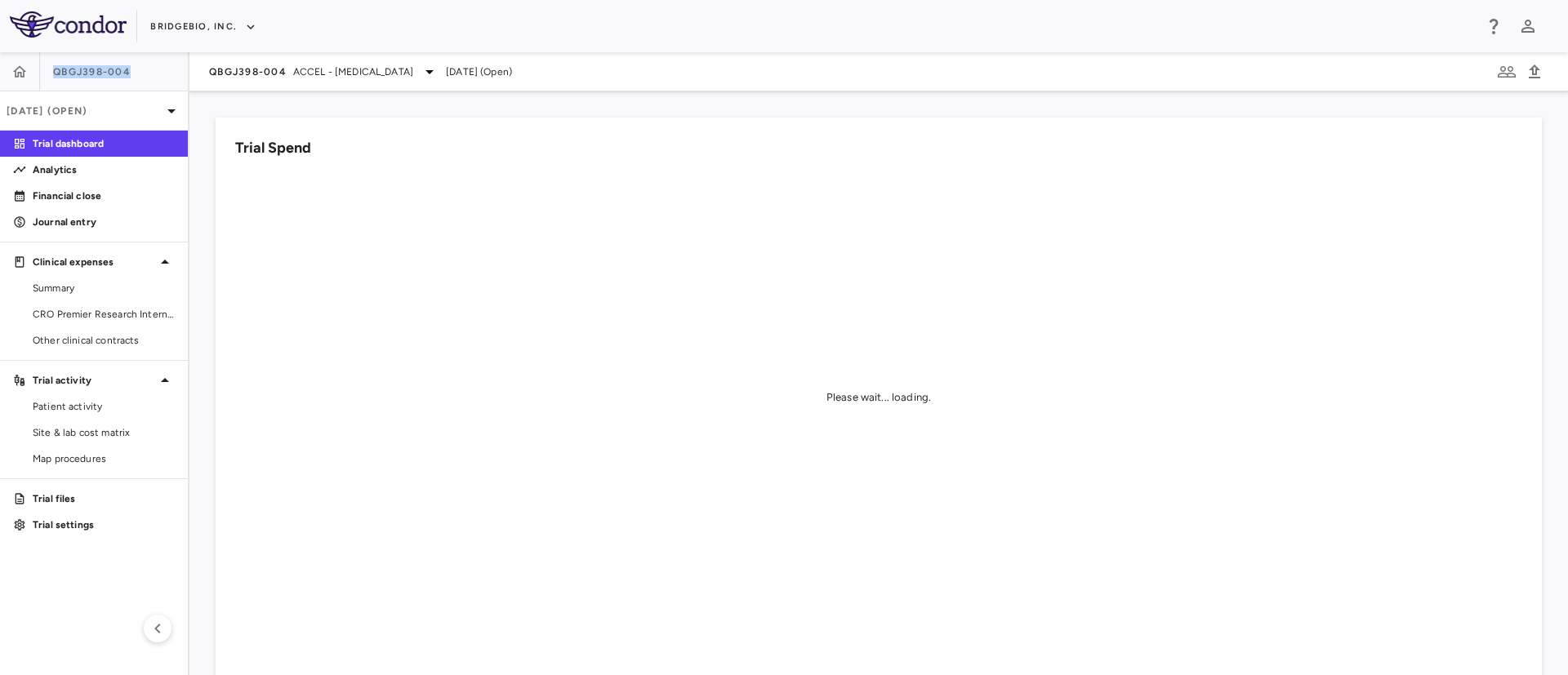
drag, startPoint x: 134, startPoint y: 73, endPoint x: 50, endPoint y: 78, distance: 84.1
click at [50, 78] on div "QBGJ398-004" at bounding box center [94, 71] width 188 height 39
copy span "QBGJ398-004"
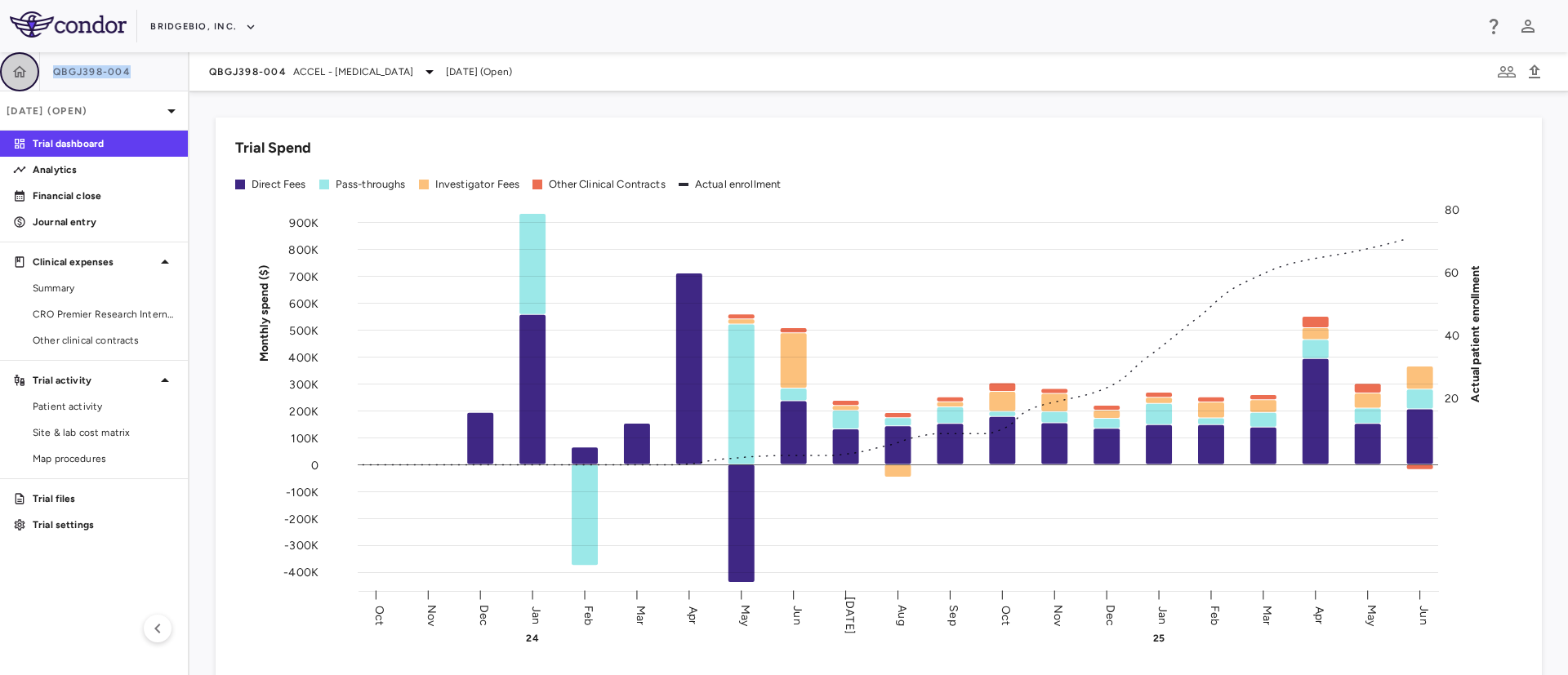
click at [30, 71] on button "button" at bounding box center [19, 71] width 39 height 39
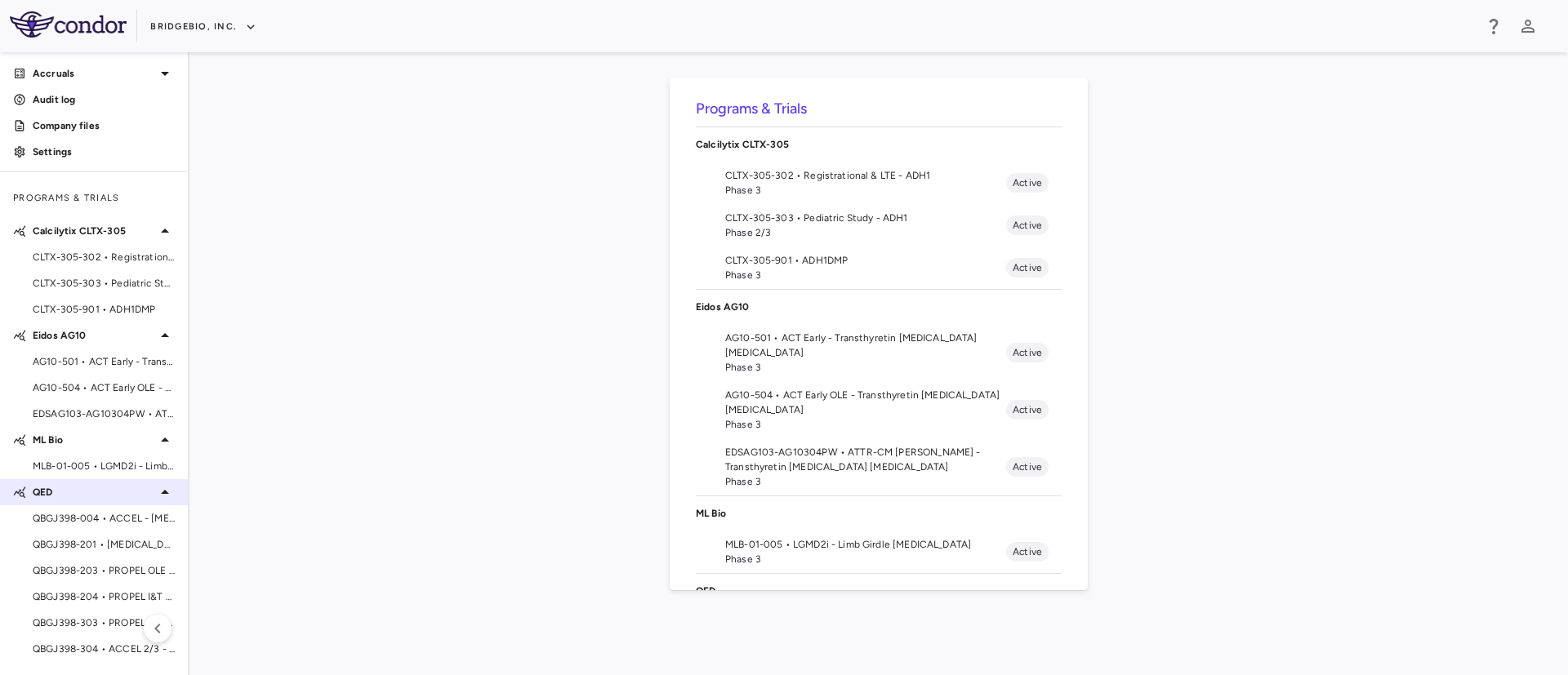
scroll to position [31, 0]
click at [77, 550] on span "QBGJ398-201 • [MEDICAL_DATA]" at bounding box center [103, 545] width 142 height 15
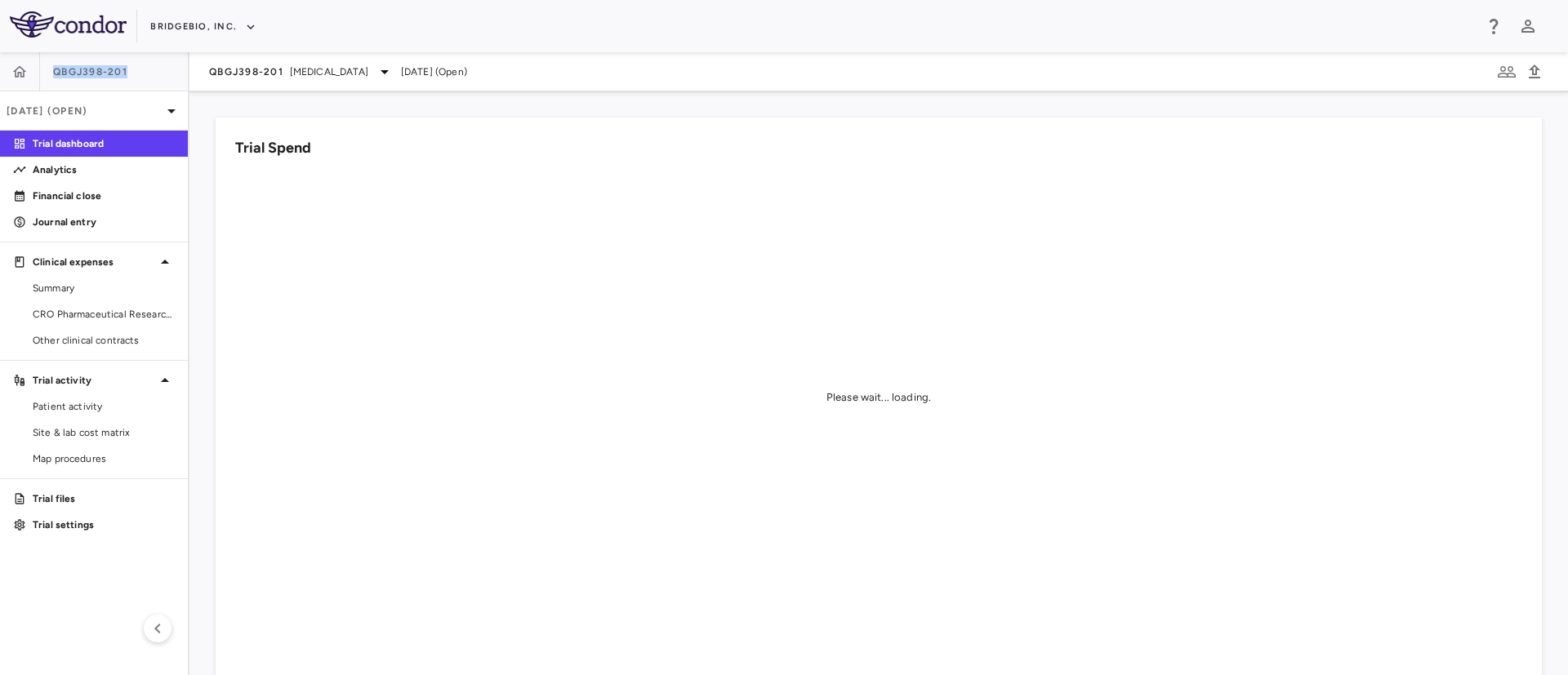
drag, startPoint x: 134, startPoint y: 71, endPoint x: 42, endPoint y: 70, distance: 92.0
click at [42, 70] on div "QBGJ398-201" at bounding box center [94, 71] width 188 height 39
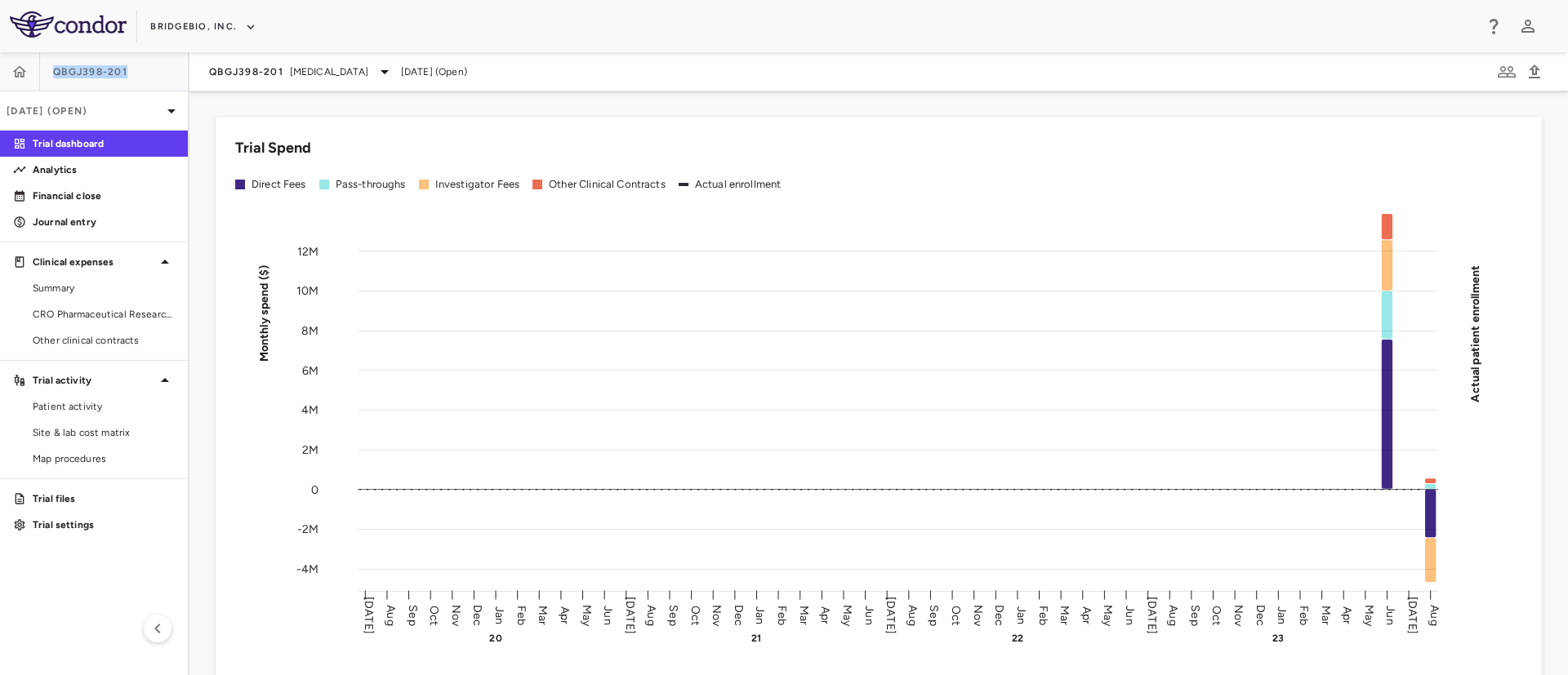
click at [153, 66] on div "QBGJ398-201" at bounding box center [94, 71] width 188 height 39
drag, startPoint x: 137, startPoint y: 73, endPoint x: 43, endPoint y: 72, distance: 94.0
click at [43, 72] on div "QBGJ398-201" at bounding box center [94, 71] width 188 height 39
click at [150, 72] on div "QBGJ398-201" at bounding box center [94, 71] width 188 height 39
drag, startPoint x: 127, startPoint y: 71, endPoint x: 52, endPoint y: 72, distance: 75.0
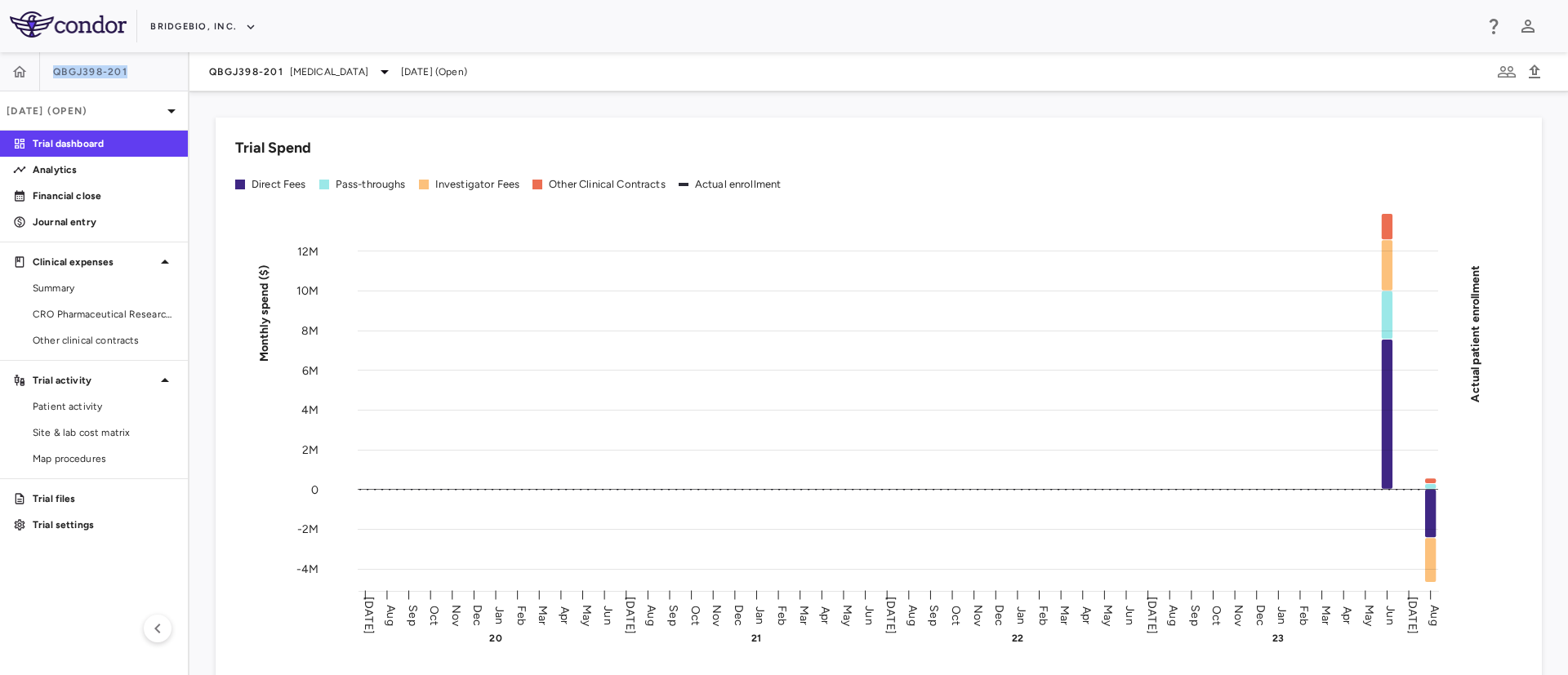
click at [52, 72] on div "QBGJ398-201" at bounding box center [94, 71] width 188 height 39
click at [11, 79] on button "button" at bounding box center [19, 71] width 39 height 39
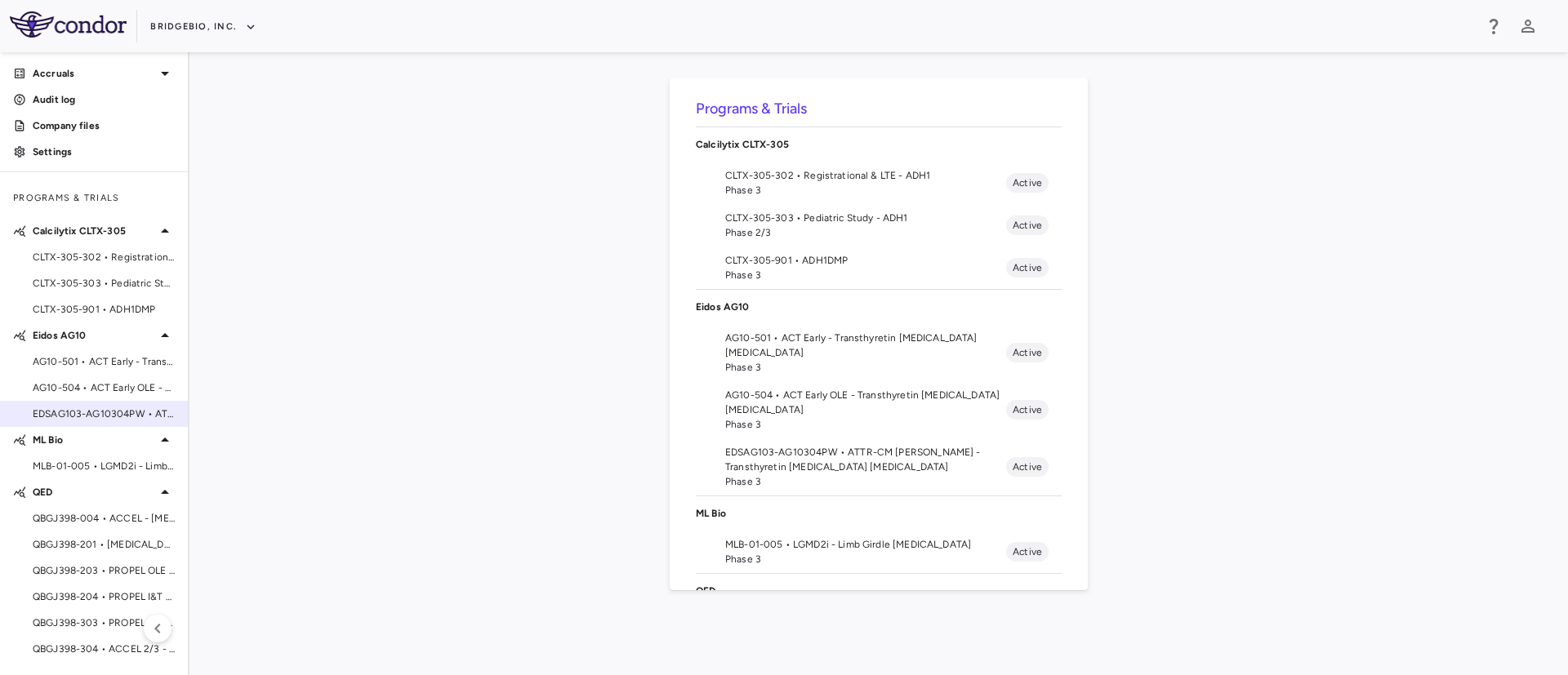
scroll to position [30, 0]
click at [104, 571] on span "QBGJ398-203 • PROPEL OLE - [MEDICAL_DATA]" at bounding box center [103, 571] width 142 height 15
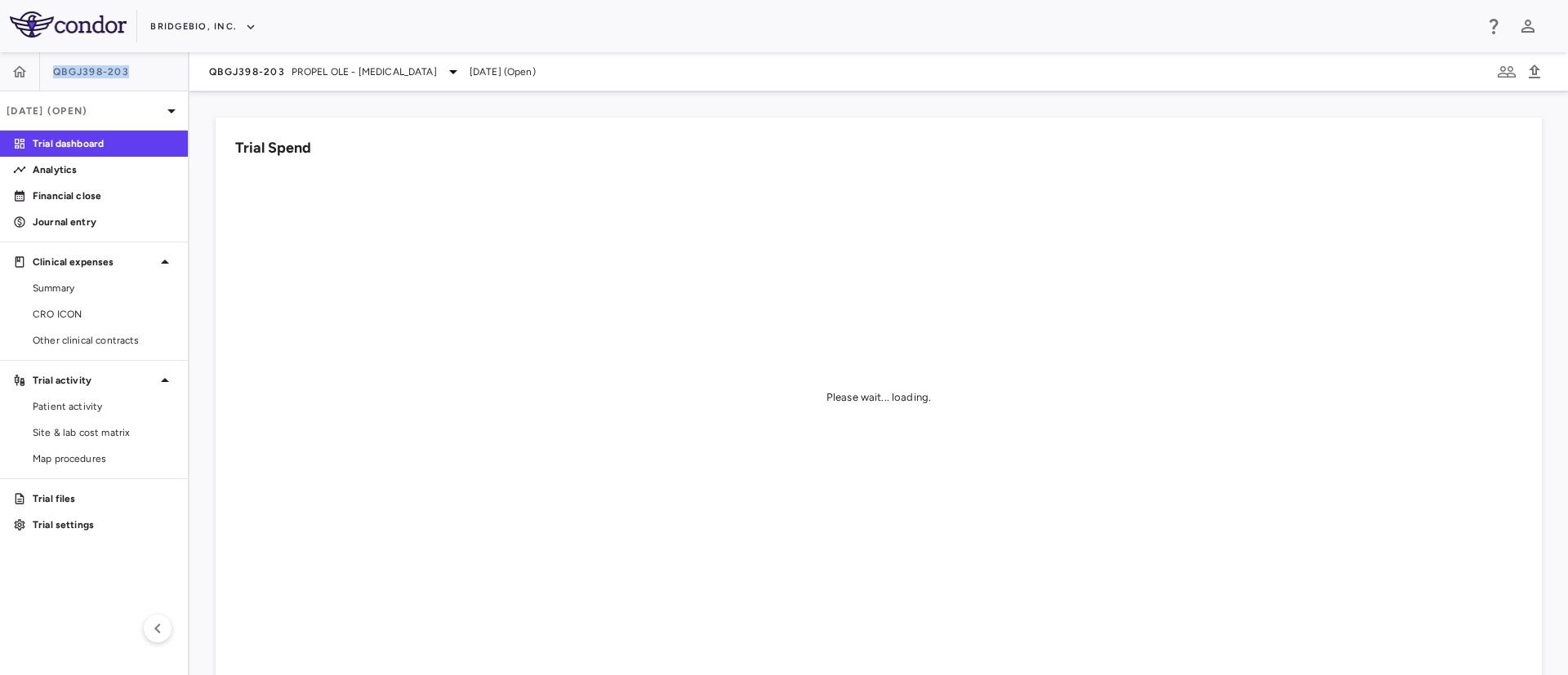
drag, startPoint x: 143, startPoint y: 67, endPoint x: 54, endPoint y: 85, distance: 90.8
click at [54, 85] on div "QBGJ398-203" at bounding box center [94, 71] width 188 height 39
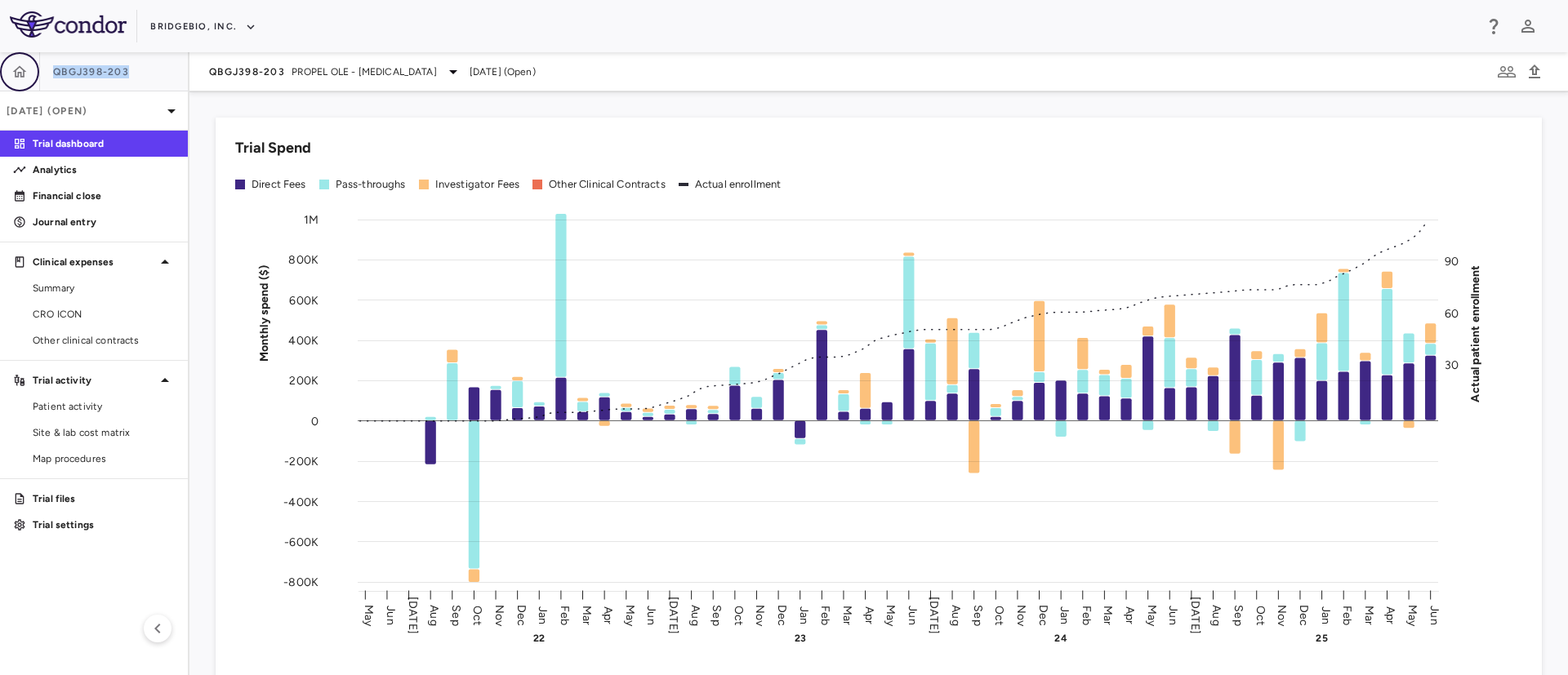
click at [27, 76] on icon "button" at bounding box center [20, 72] width 17 height 17
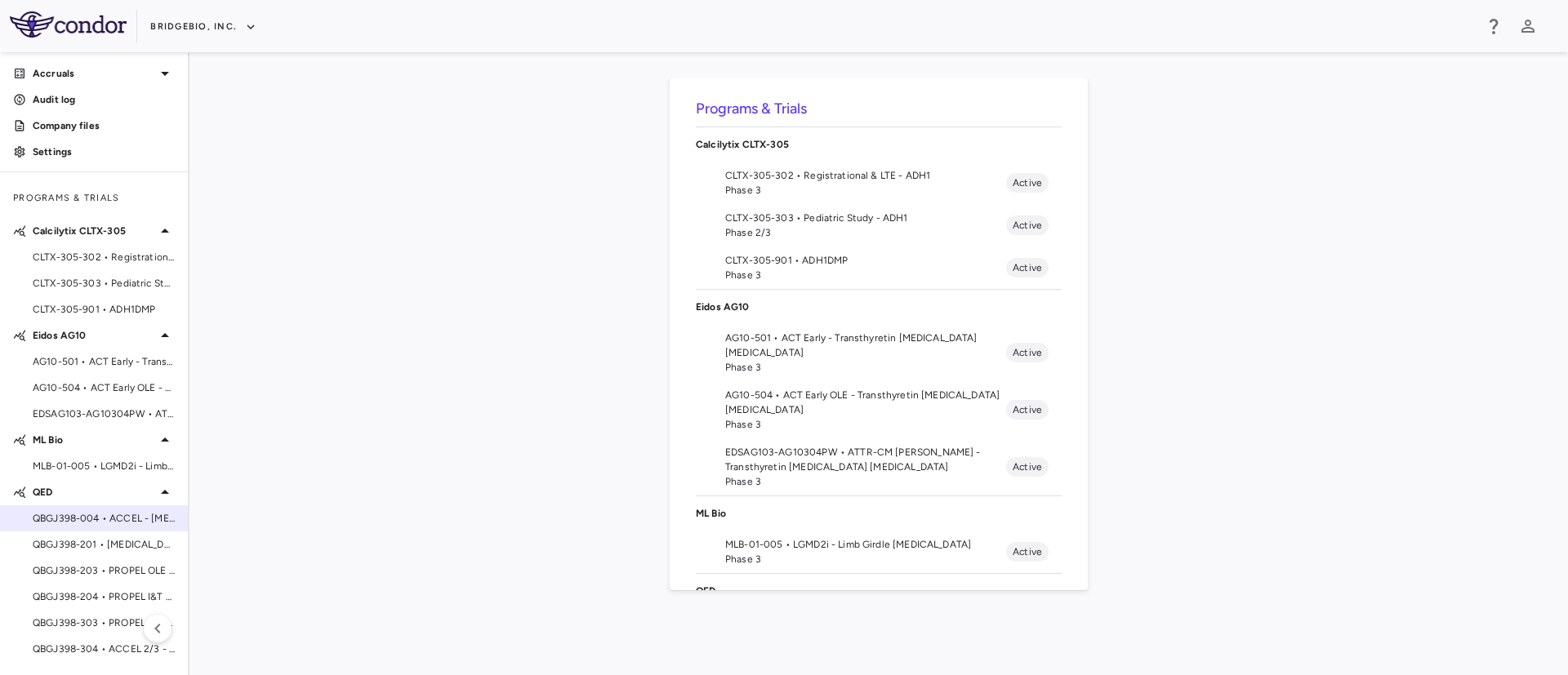
scroll to position [30, 0]
click at [80, 599] on span "QBGJ398-204 • PROPEL I&T - [MEDICAL_DATA]" at bounding box center [103, 598] width 142 height 15
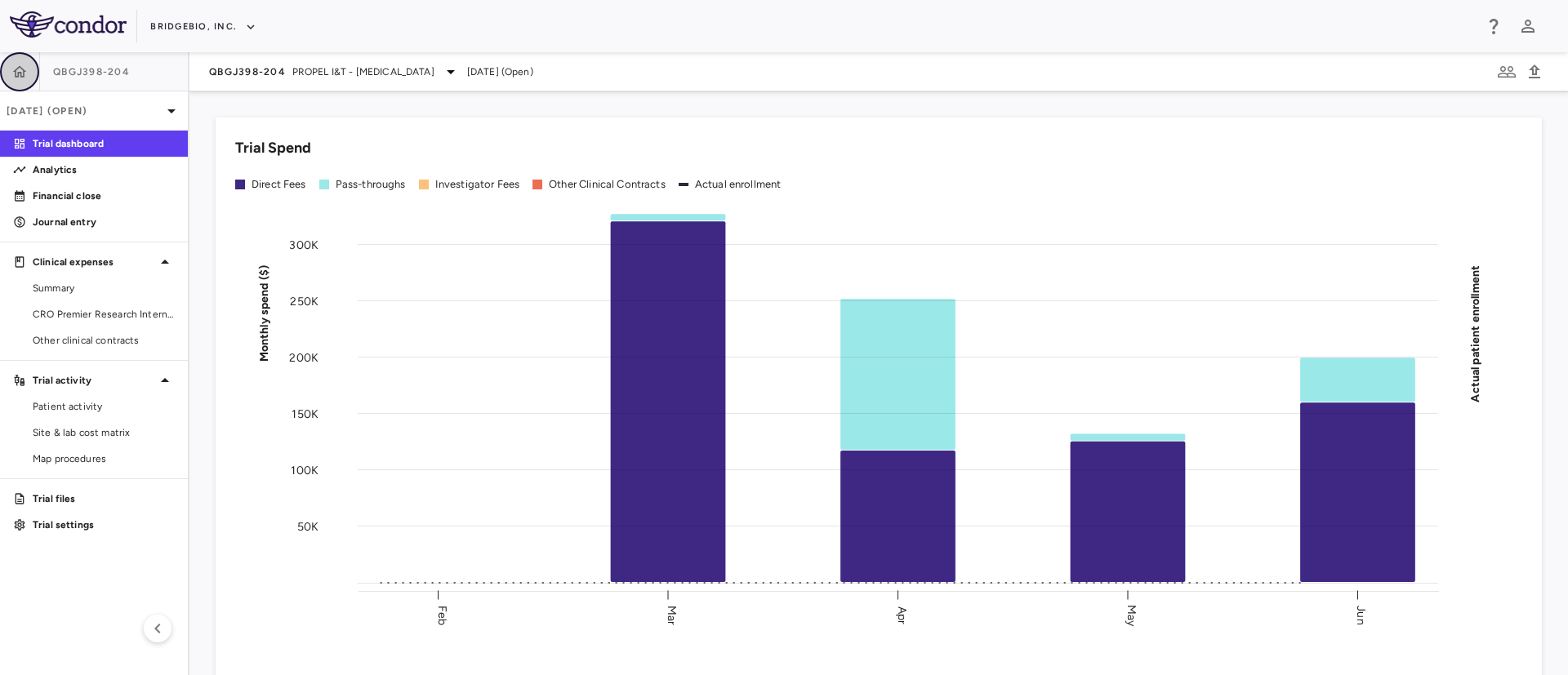
click at [14, 64] on icon "button" at bounding box center [20, 72] width 17 height 17
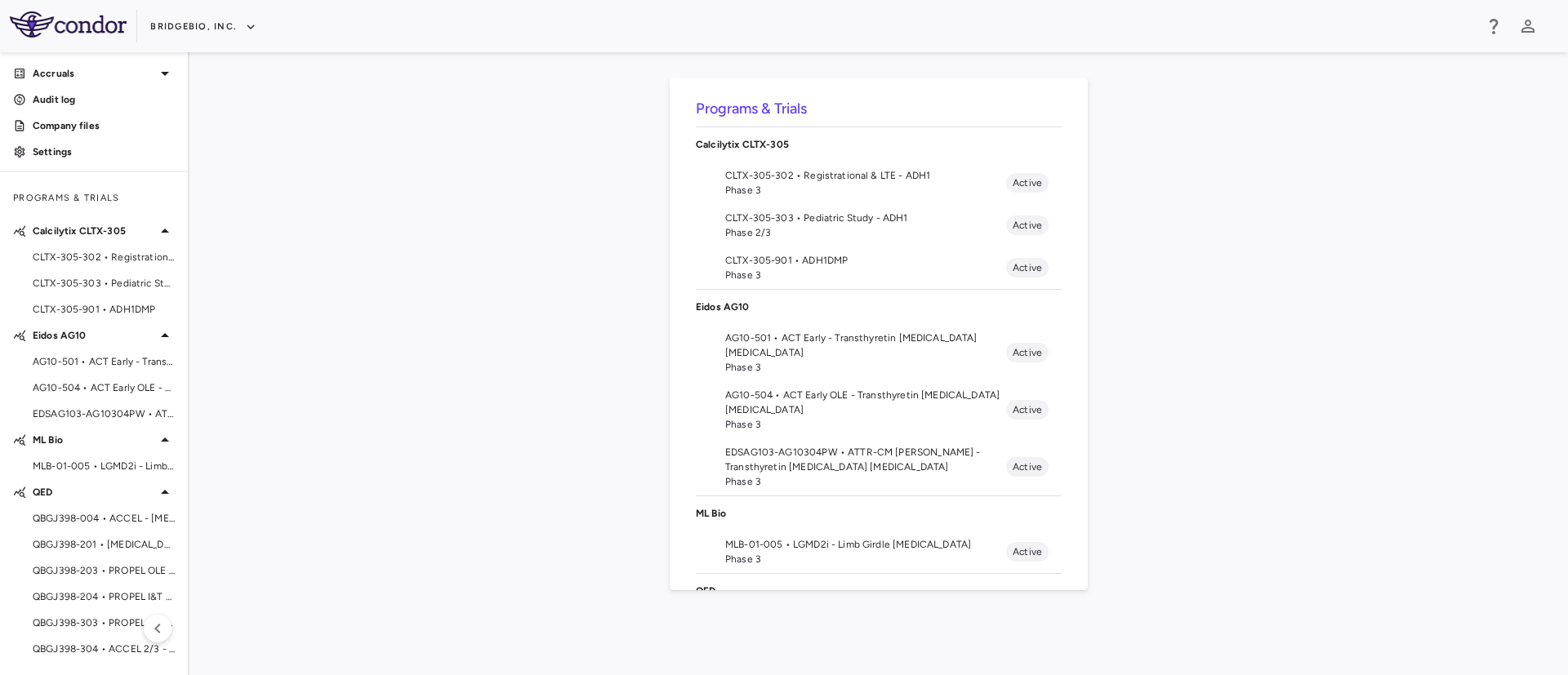
scroll to position [305, 0]
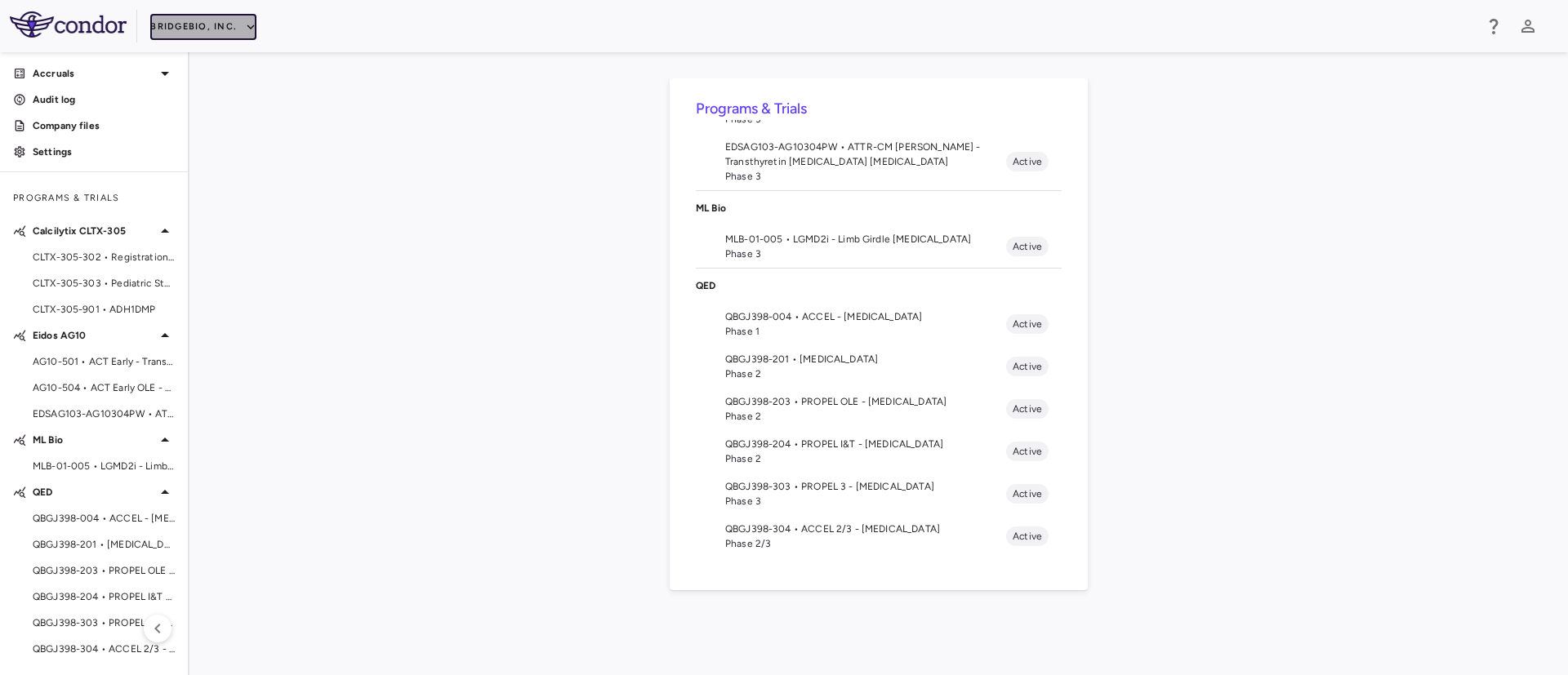
click at [231, 31] on button "BridgeBio, Inc." at bounding box center [203, 27] width 106 height 27
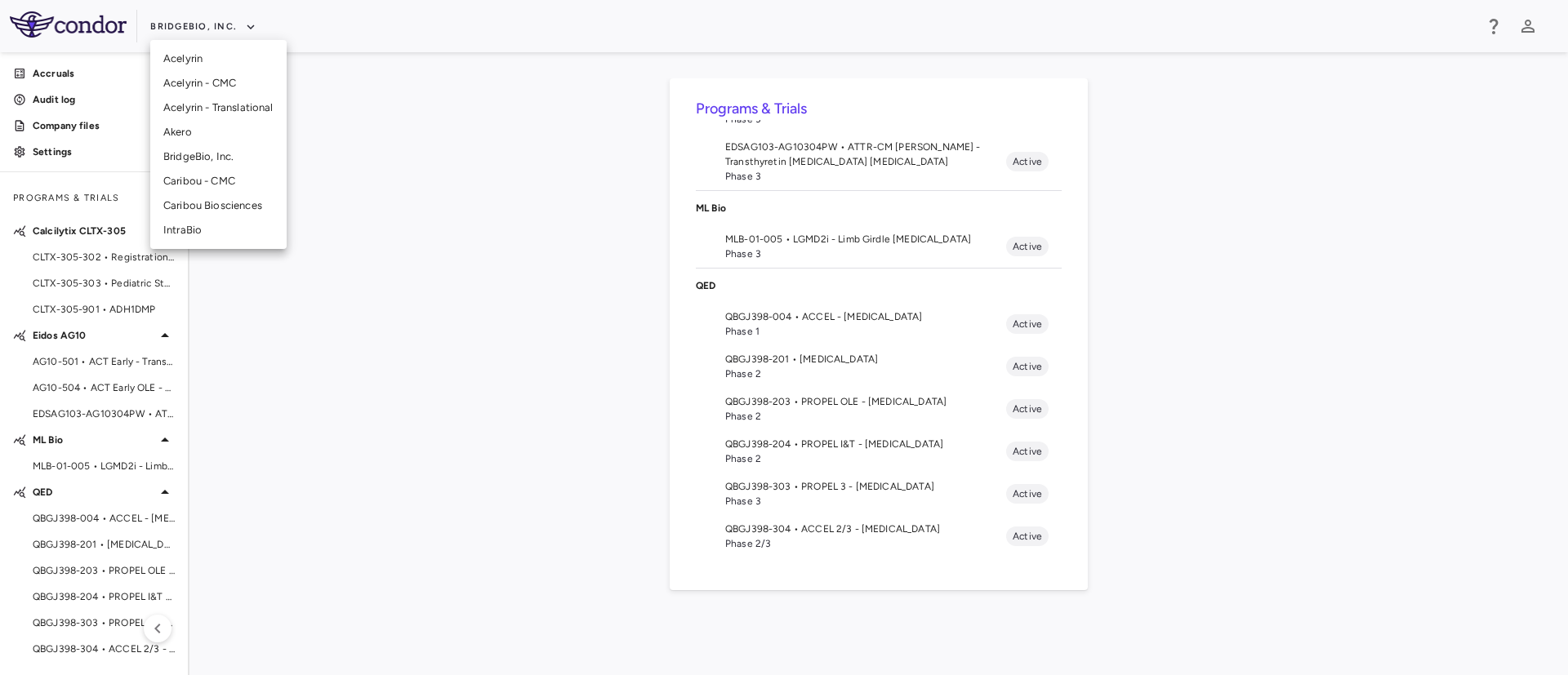
click at [172, 134] on li "Akero" at bounding box center [218, 133] width 136 height 25
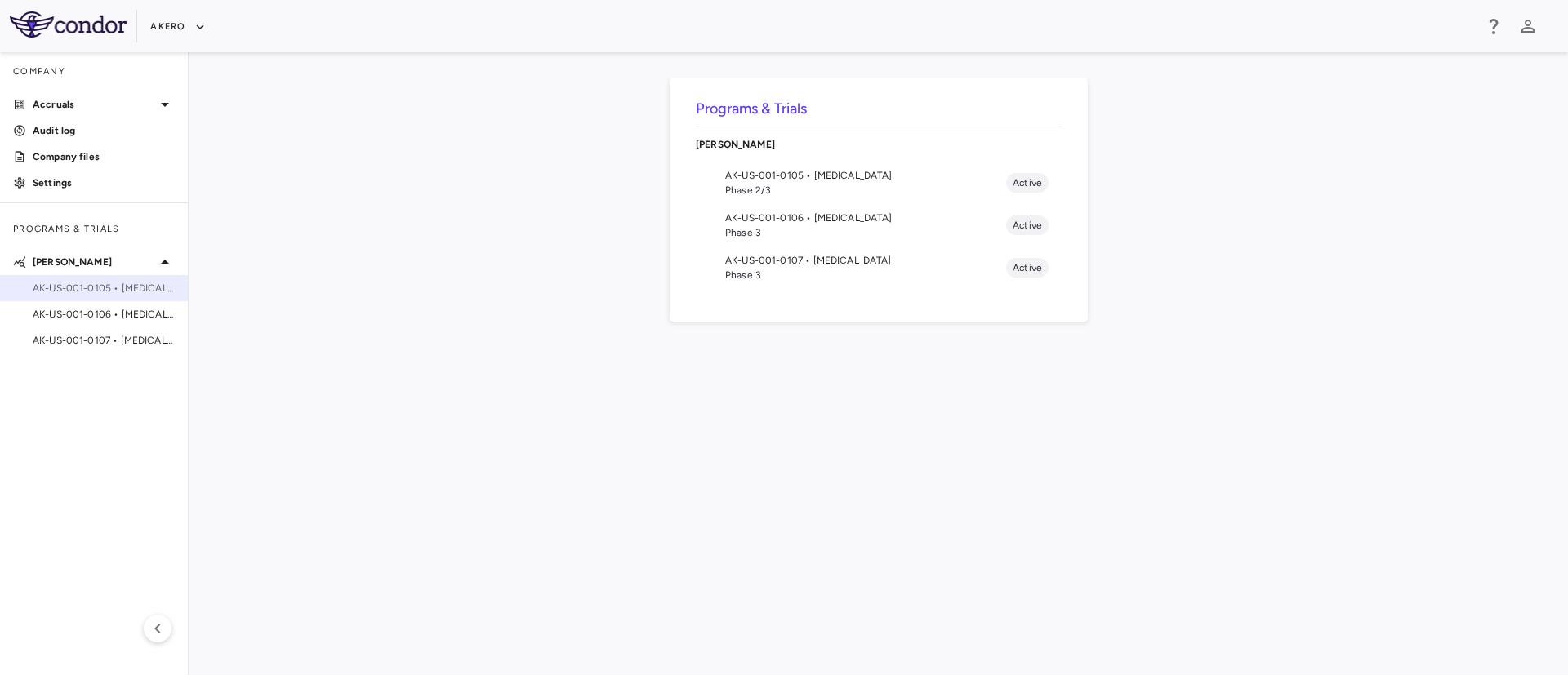
click at [96, 293] on span "AK-US-001-0105 • [MEDICAL_DATA]" at bounding box center [103, 289] width 142 height 15
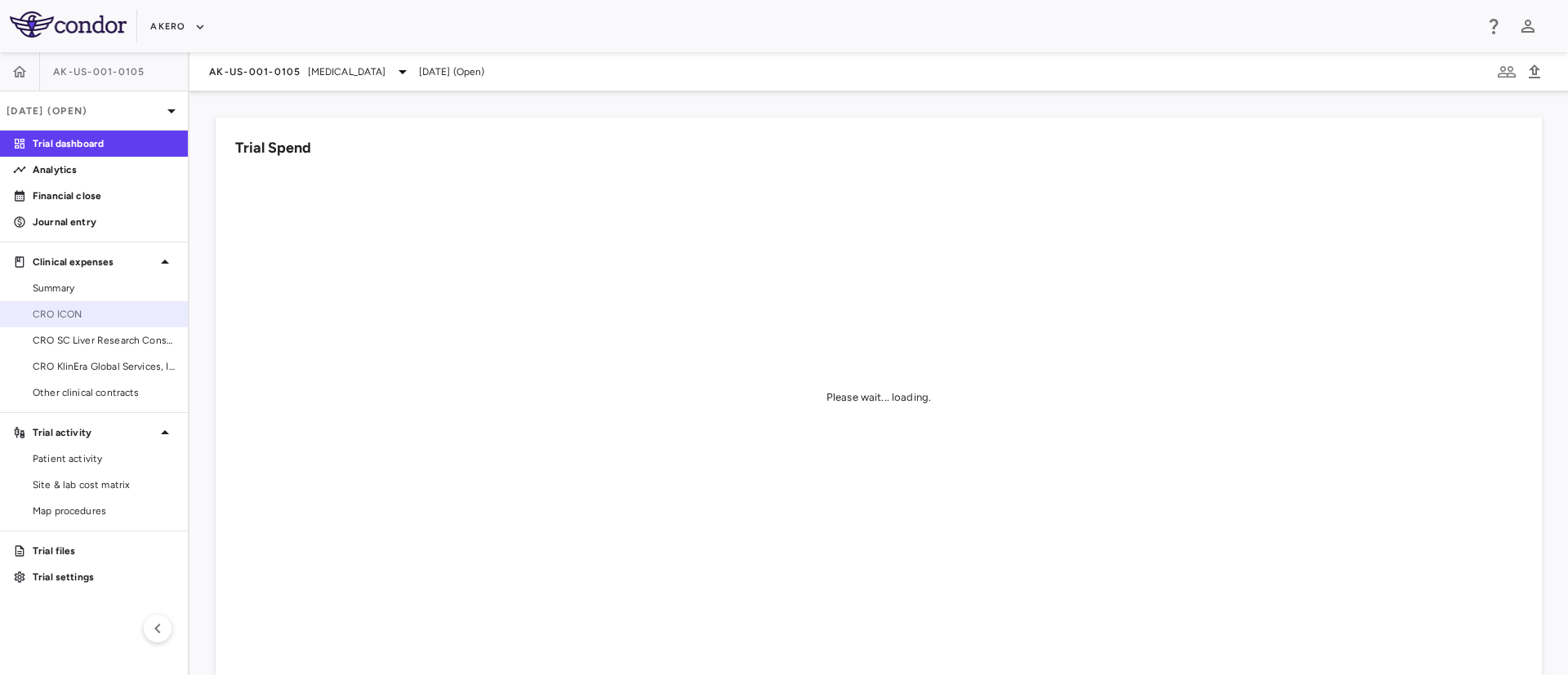
click at [62, 325] on link "CRO ICON" at bounding box center [94, 314] width 188 height 25
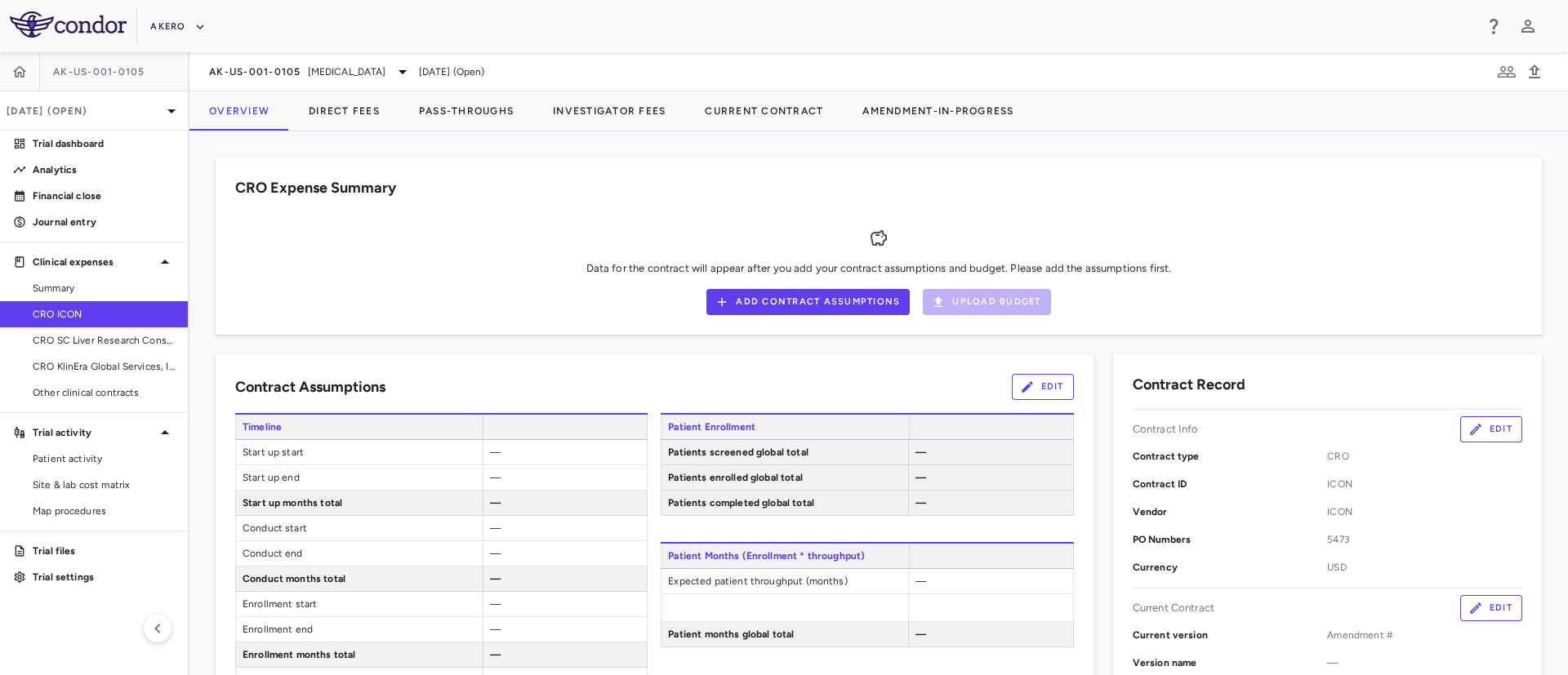
click at [779, 615] on span at bounding box center [784, 608] width 246 height 27
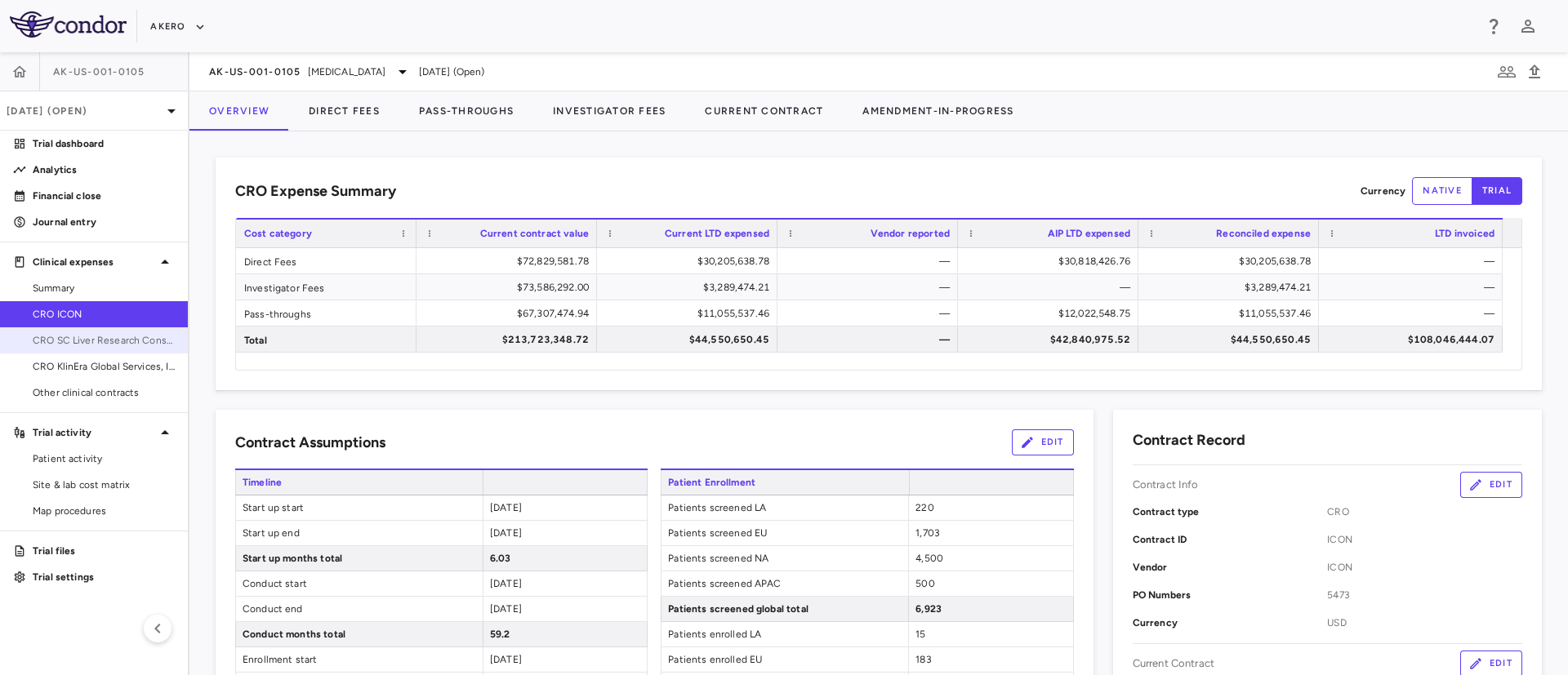
click at [67, 339] on span "CRO SC Liver Research Consortium LLC" at bounding box center [103, 341] width 142 height 15
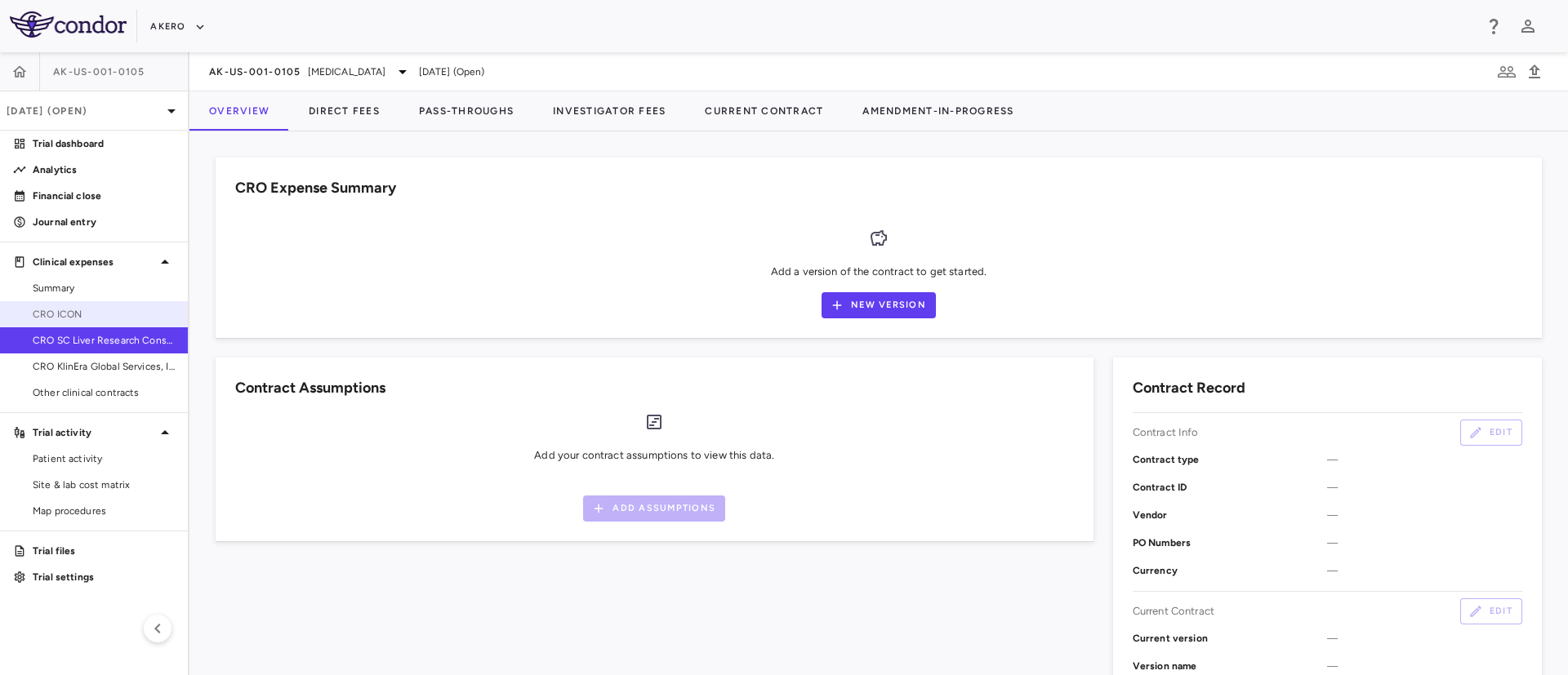
click at [54, 316] on span "CRO ICON" at bounding box center [103, 314] width 142 height 15
